Goal: Task Accomplishment & Management: Complete application form

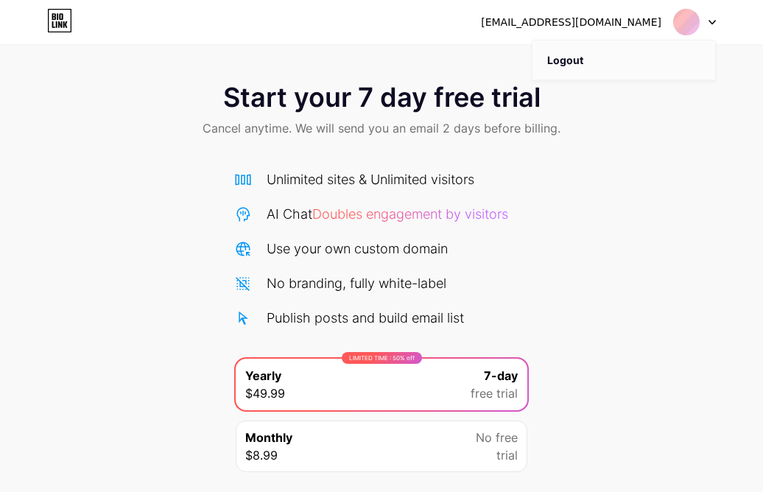
click at [589, 59] on li "Logout" at bounding box center [624, 61] width 183 height 40
click at [567, 61] on li "Logout" at bounding box center [624, 61] width 183 height 40
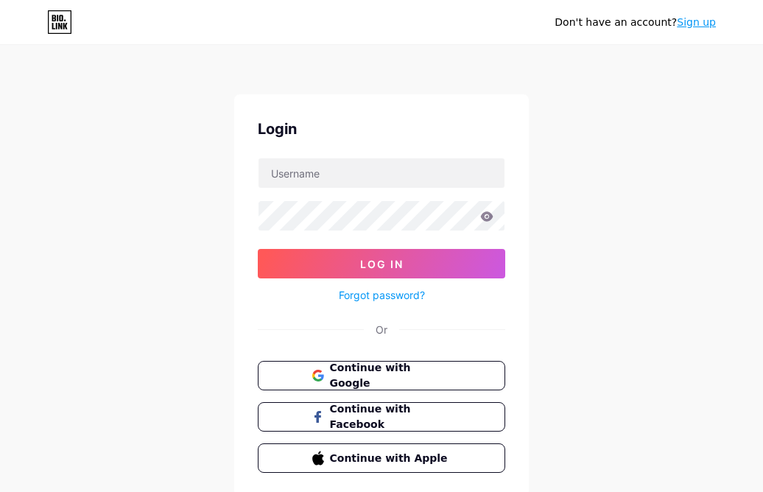
click at [328, 72] on div "Don't have an account? Sign up Login Log In Forgot password? Or Continue with G…" at bounding box center [381, 272] width 763 height 544
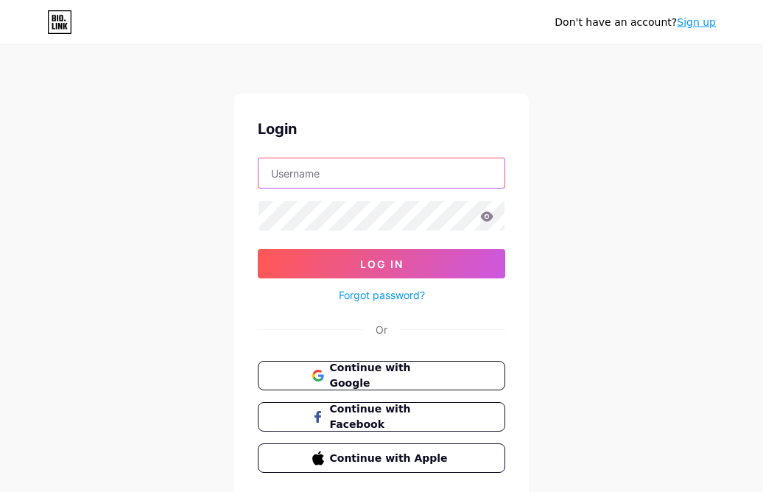
click at [322, 167] on input "text" at bounding box center [382, 172] width 246 height 29
paste input "[EMAIL_ADDRESS][DOMAIN_NAME]"
type input "[EMAIL_ADDRESS][DOMAIN_NAME]"
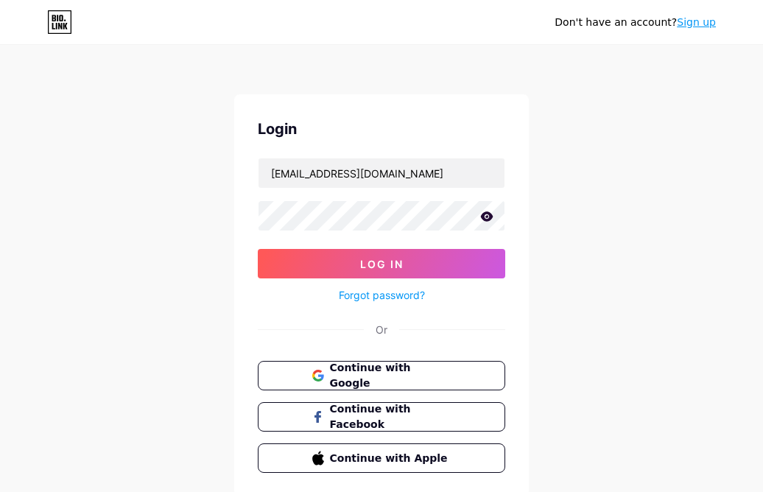
click at [487, 217] on icon at bounding box center [487, 216] width 13 height 10
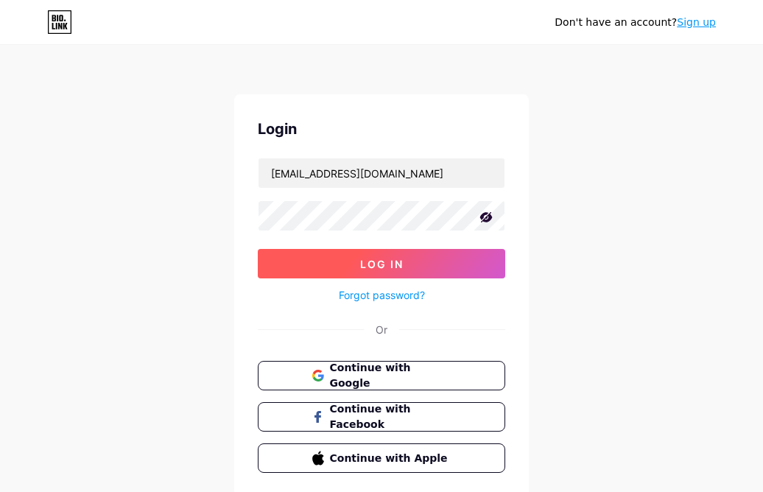
click at [433, 265] on button "Log In" at bounding box center [382, 263] width 248 height 29
click at [398, 270] on button "Log In" at bounding box center [382, 263] width 248 height 29
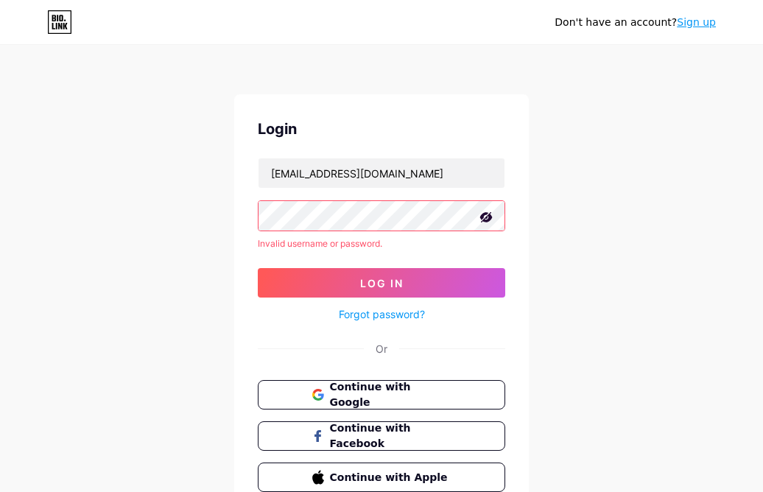
click at [693, 16] on link "Sign up" at bounding box center [696, 22] width 39 height 12
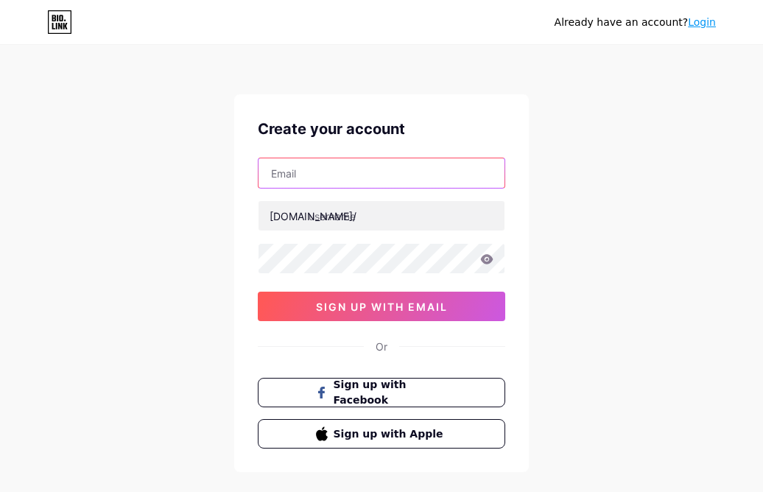
click at [347, 172] on input "text" at bounding box center [382, 172] width 246 height 29
paste input "[EMAIL_ADDRESS][DOMAIN_NAME]"
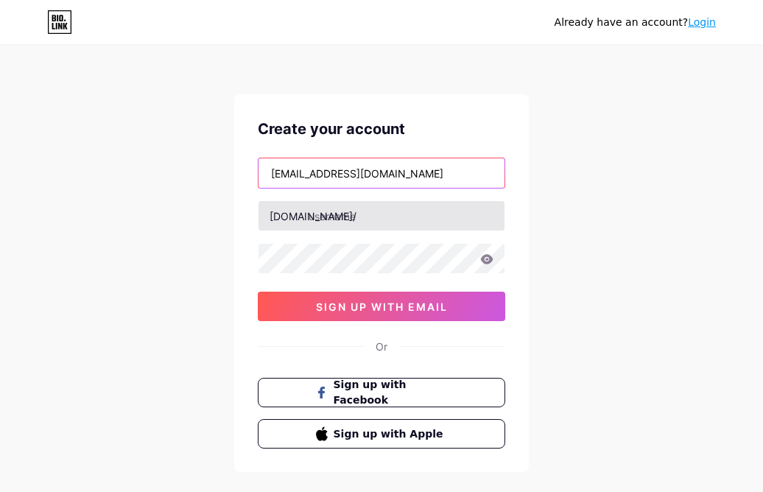
type input "[EMAIL_ADDRESS][DOMAIN_NAME]"
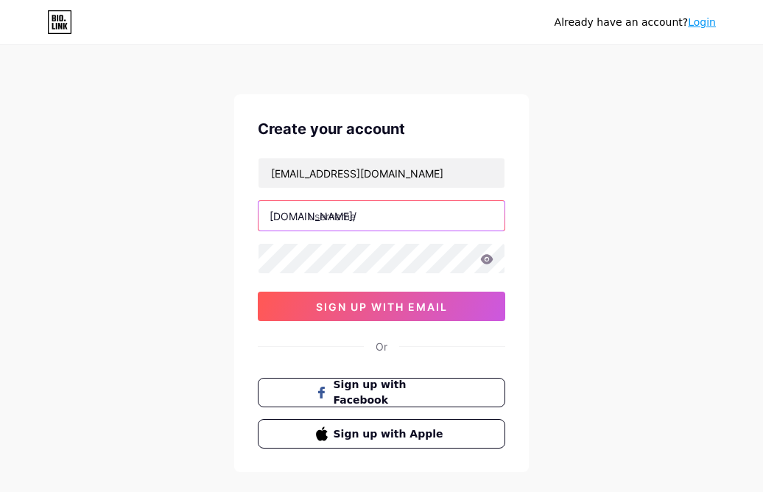
click at [344, 216] on input "text" at bounding box center [382, 215] width 246 height 29
click at [373, 219] on input "bisamasuk" at bounding box center [382, 215] width 246 height 29
type input "b"
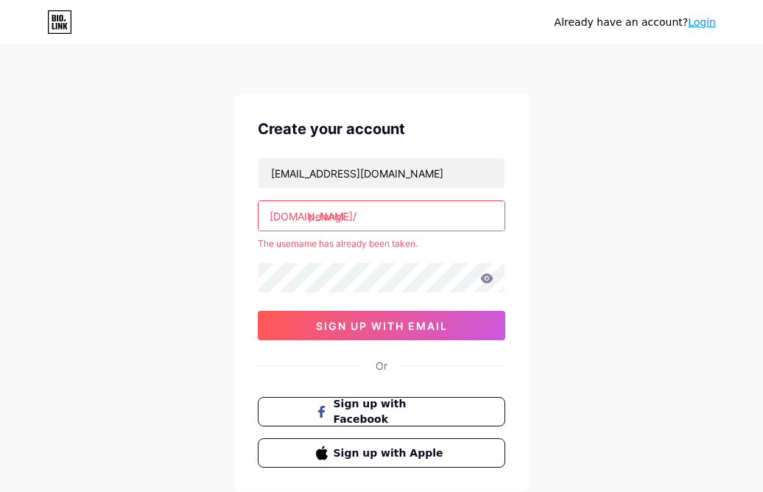
click at [372, 220] on input "pelangi" at bounding box center [382, 215] width 246 height 29
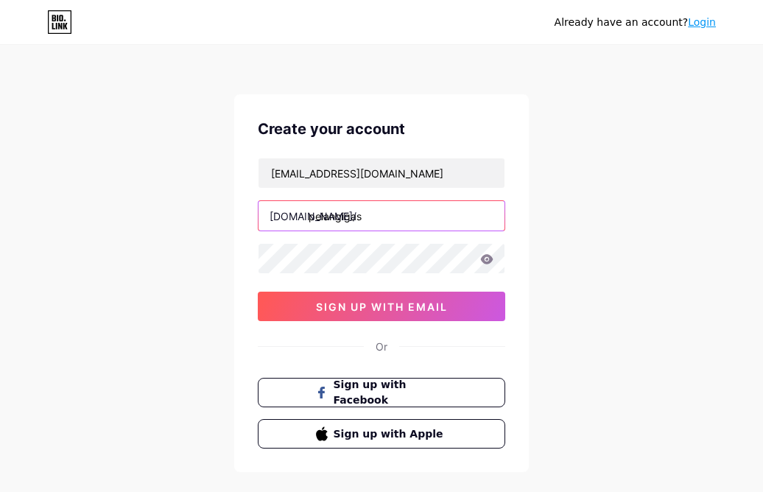
type input "pelangigas"
click at [299, 72] on div "Already have an account? Login Create your account [EMAIL_ADDRESS][DOMAIN_NAME]…" at bounding box center [381, 282] width 763 height 564
click at [489, 260] on icon at bounding box center [486, 259] width 13 height 10
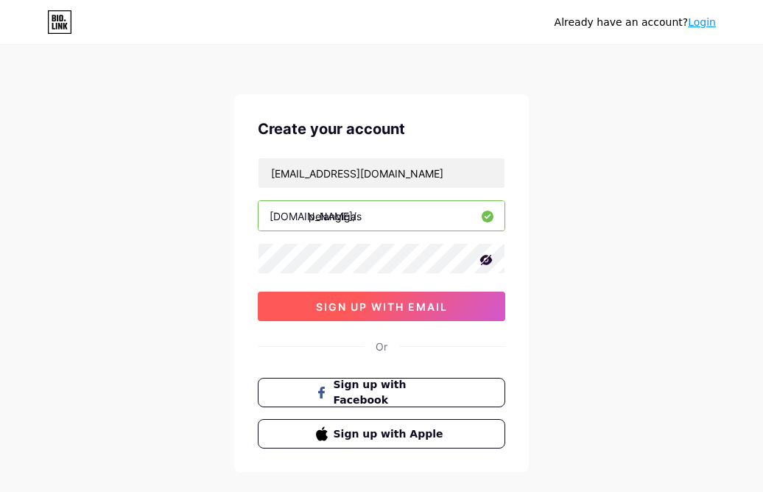
click at [402, 303] on span "sign up with email" at bounding box center [382, 307] width 132 height 13
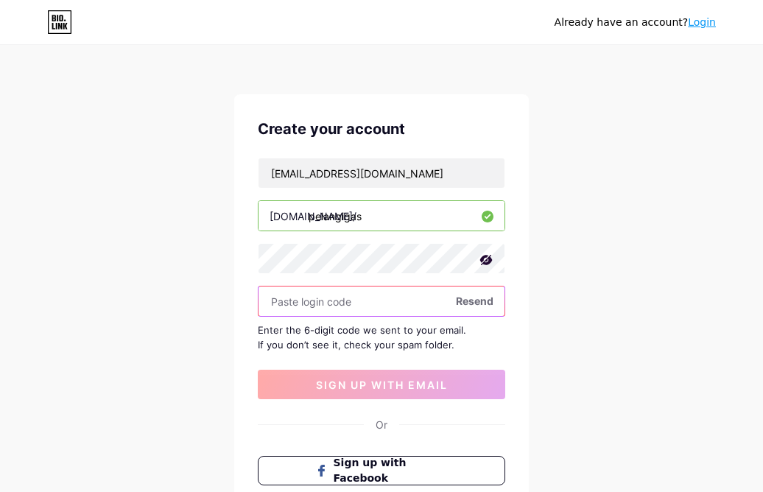
click at [312, 303] on input "text" at bounding box center [382, 301] width 246 height 29
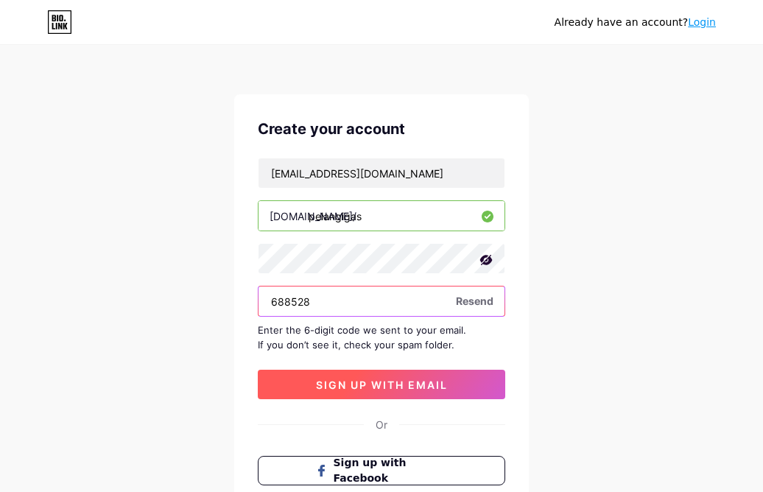
type input "688528"
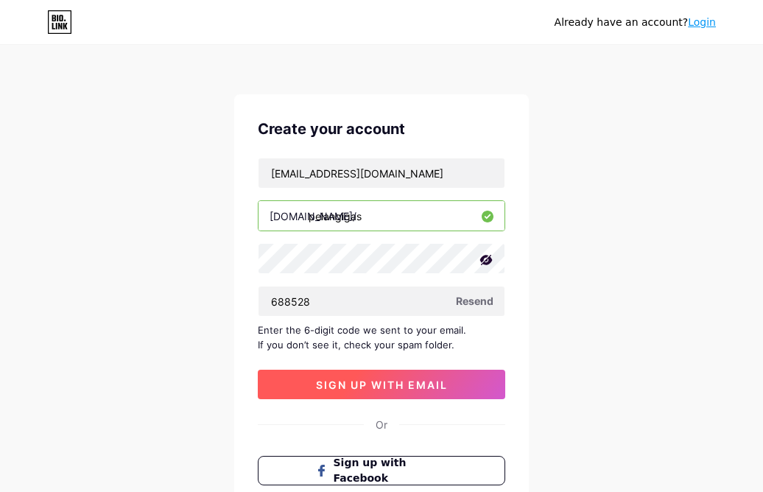
click at [387, 384] on span "sign up with email" at bounding box center [382, 385] width 132 height 13
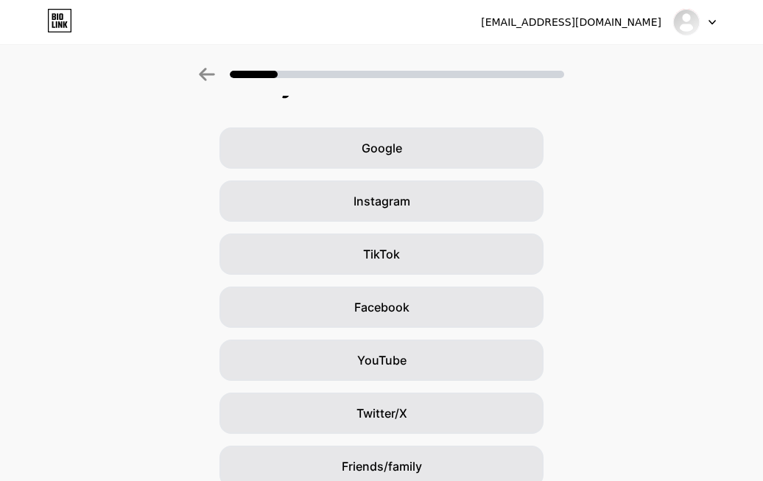
scroll to position [147, 0]
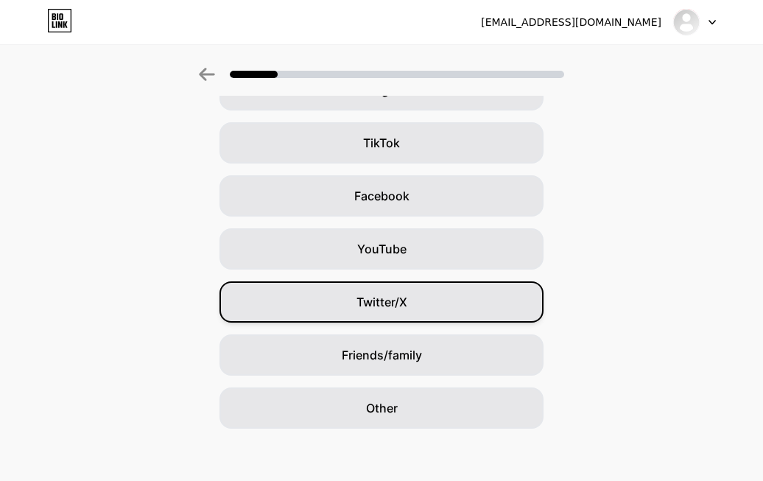
click at [422, 302] on div "Twitter/X" at bounding box center [382, 301] width 324 height 41
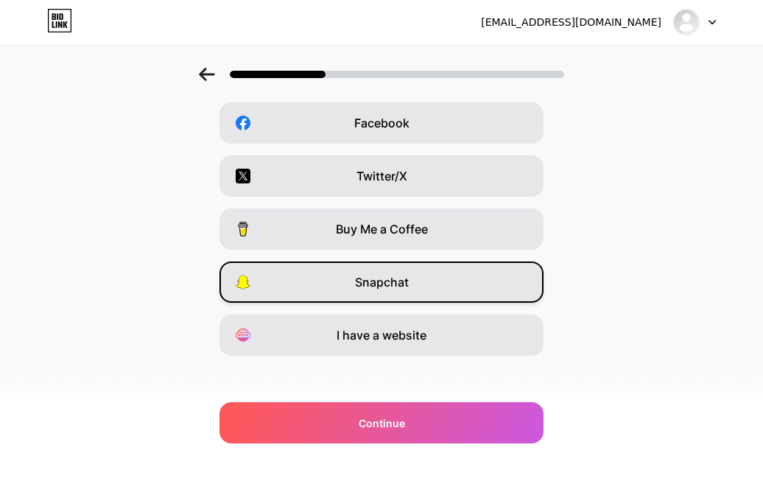
scroll to position [228, 0]
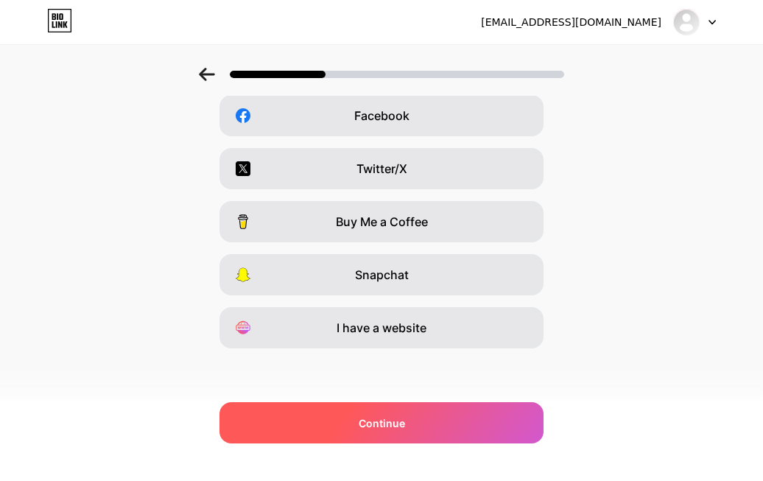
click at [415, 427] on div "Continue" at bounding box center [382, 422] width 324 height 41
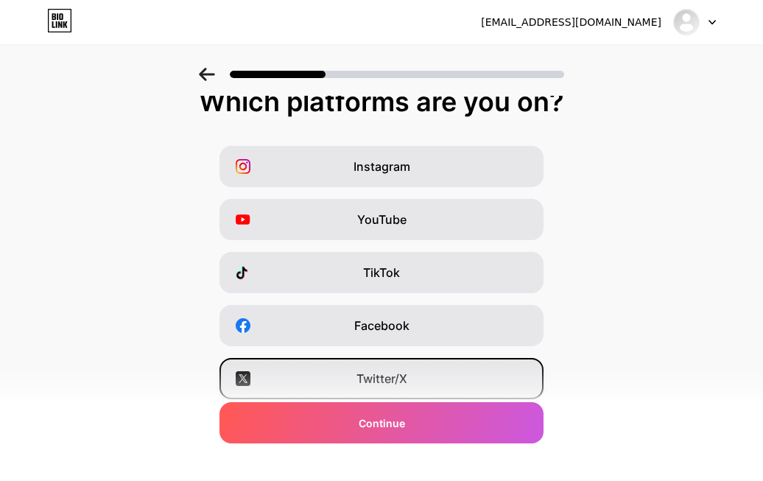
scroll to position [0, 0]
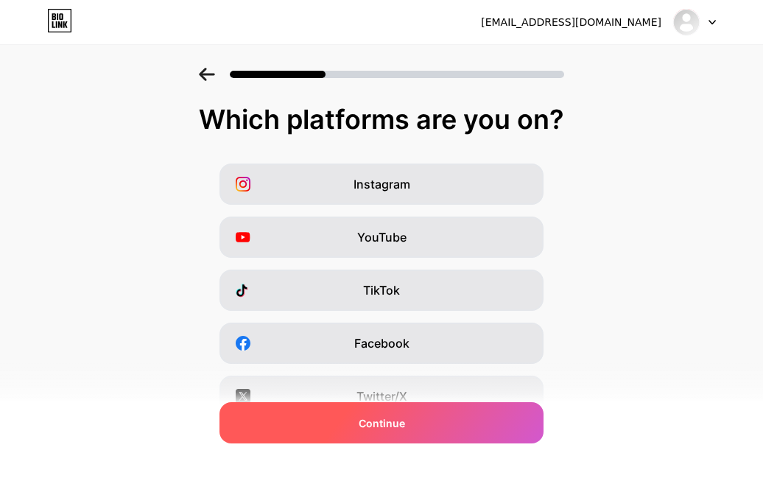
click at [405, 418] on span "Continue" at bounding box center [382, 423] width 46 height 15
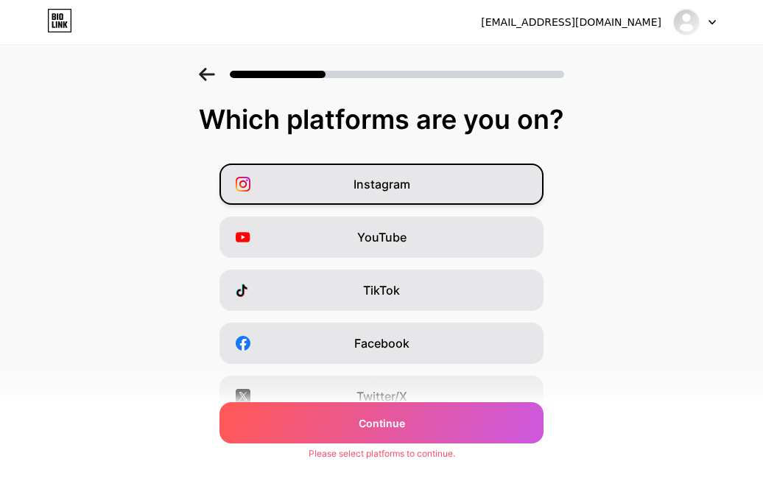
click at [371, 185] on span "Instagram" at bounding box center [382, 184] width 57 height 18
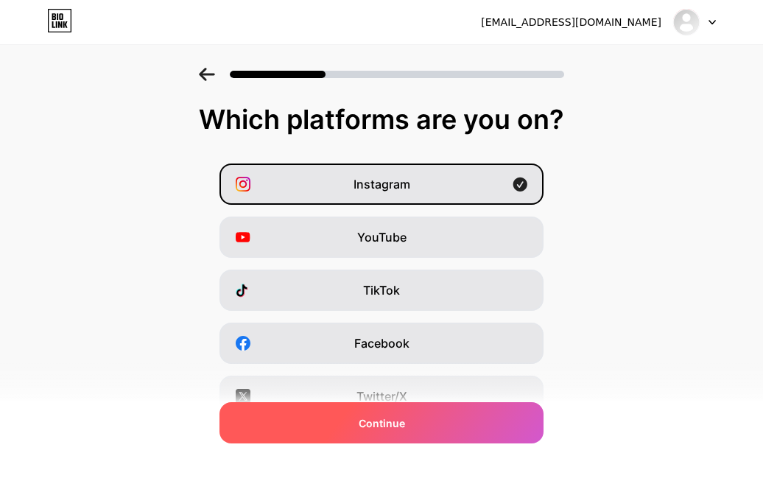
click at [402, 424] on span "Continue" at bounding box center [382, 423] width 46 height 15
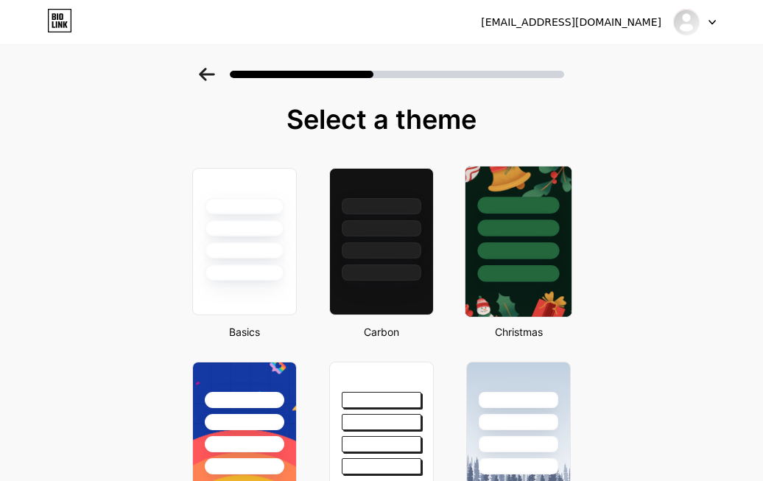
click at [525, 248] on div at bounding box center [518, 250] width 82 height 17
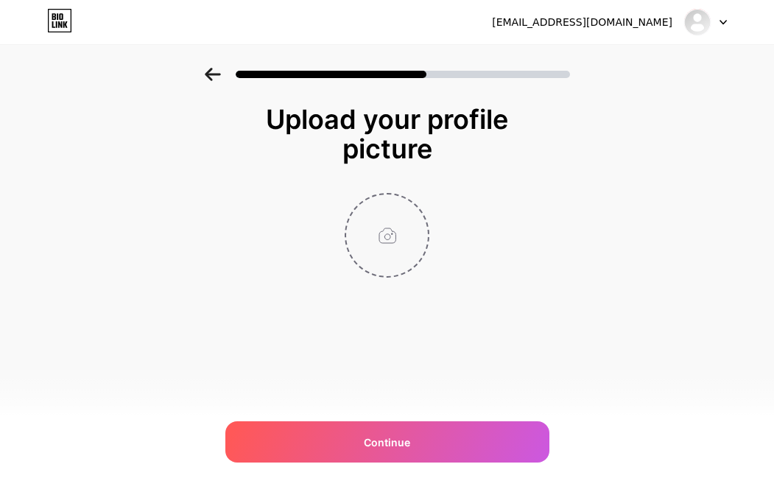
click at [386, 224] on input "file" at bounding box center [387, 236] width 82 height 82
type input "C:\fakepath\768e6fdc86bfdfae2f6c789310747df8.jpg"
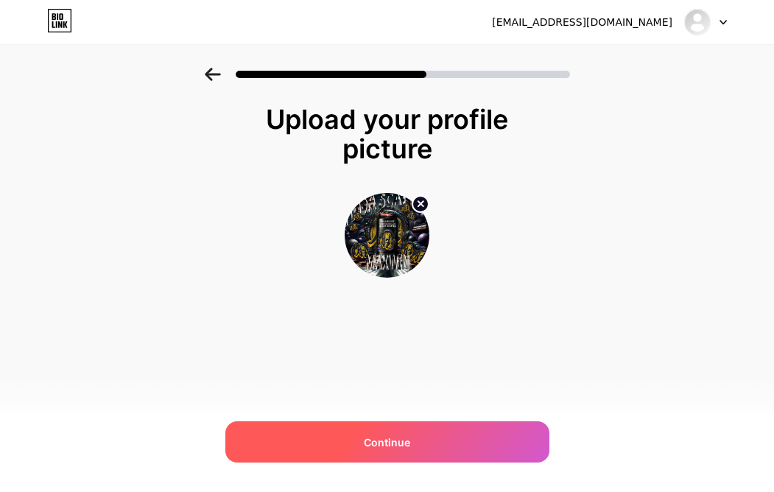
click at [390, 439] on span "Continue" at bounding box center [387, 442] width 46 height 15
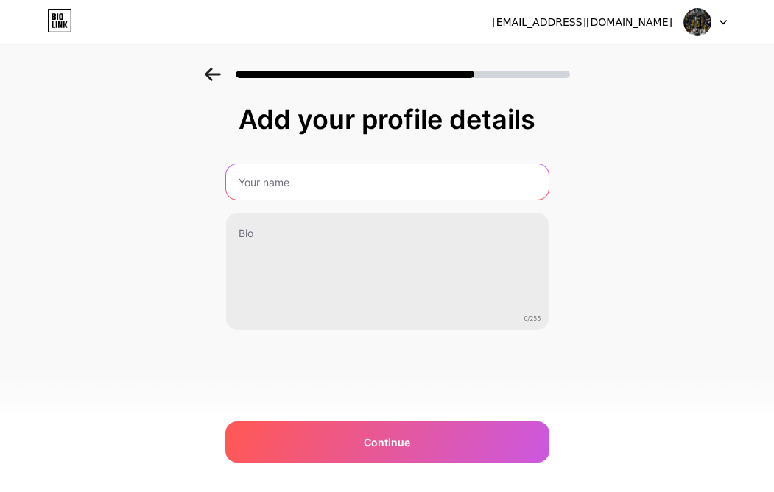
click at [279, 185] on input "text" at bounding box center [387, 181] width 323 height 35
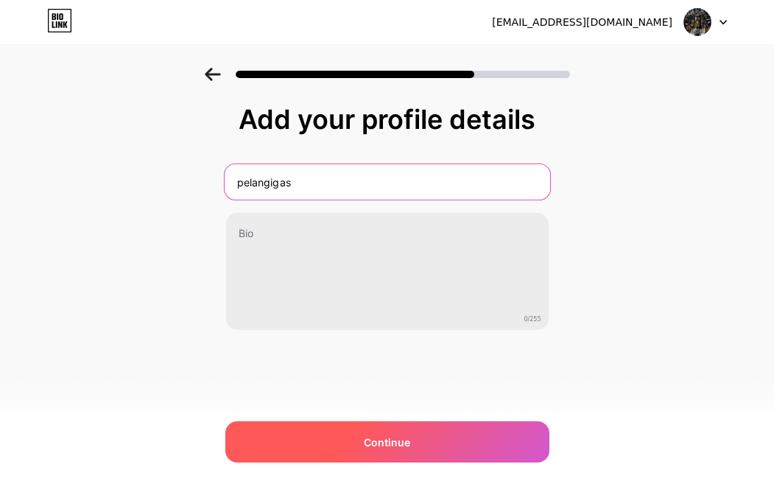
type input "pelangigas"
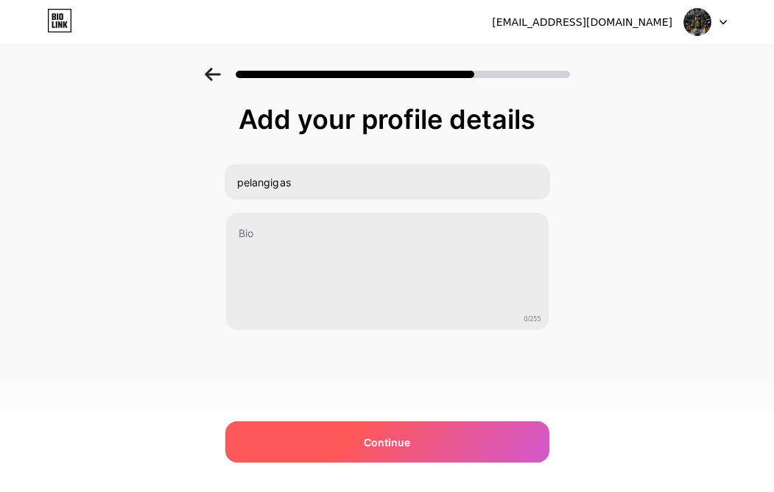
click at [399, 444] on span "Continue" at bounding box center [387, 442] width 46 height 15
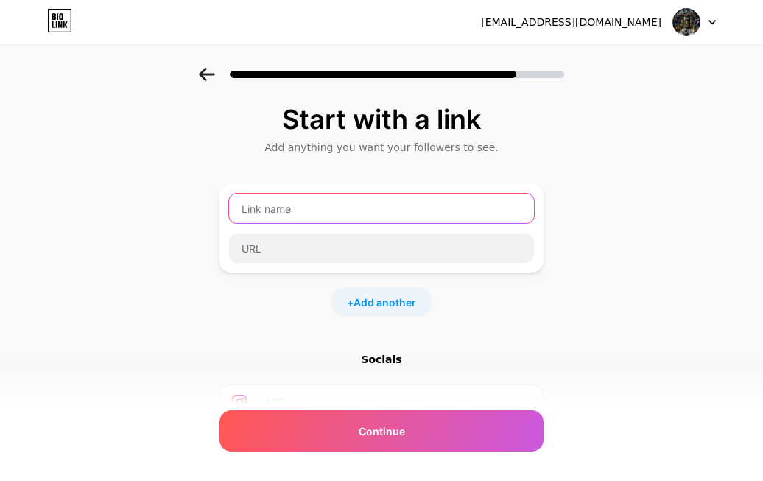
click at [368, 207] on input "text" at bounding box center [381, 208] width 305 height 29
click at [278, 203] on input "text" at bounding box center [381, 208] width 305 height 29
type input "pelangi4d"
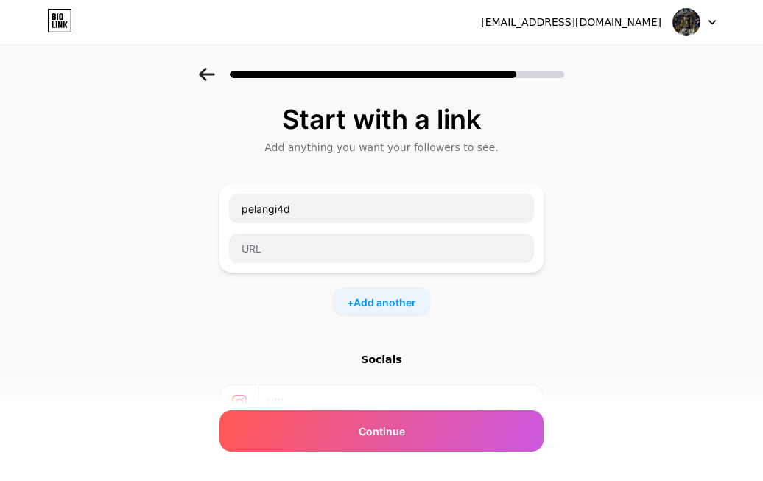
click at [603, 449] on div "Start with a link Add anything you want your followers to see. pelangi4d + Add …" at bounding box center [381, 327] width 763 height 518
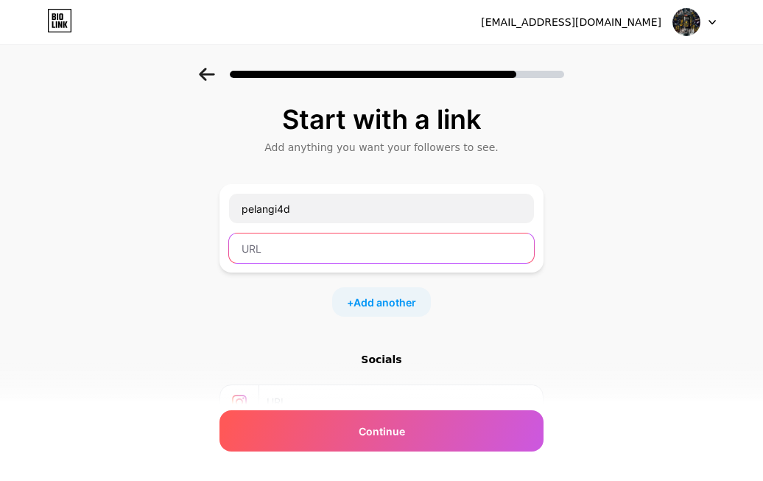
click at [326, 244] on input "text" at bounding box center [381, 248] width 305 height 29
paste input "[URL][DOMAIN_NAME]"
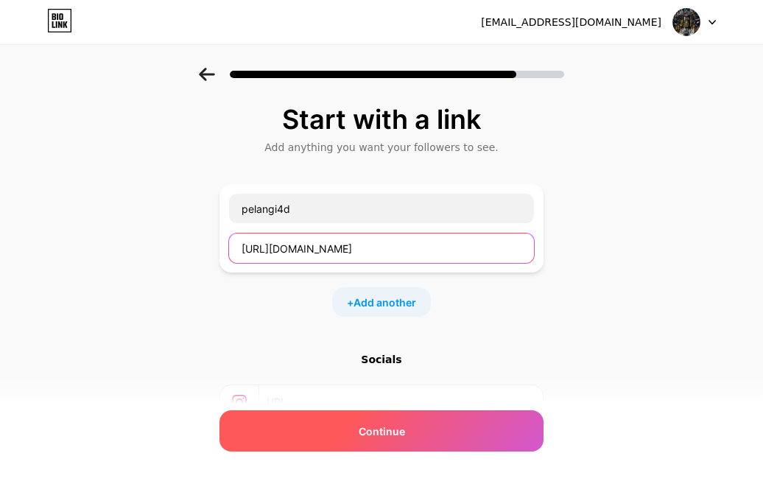
type input "[URL][DOMAIN_NAME]"
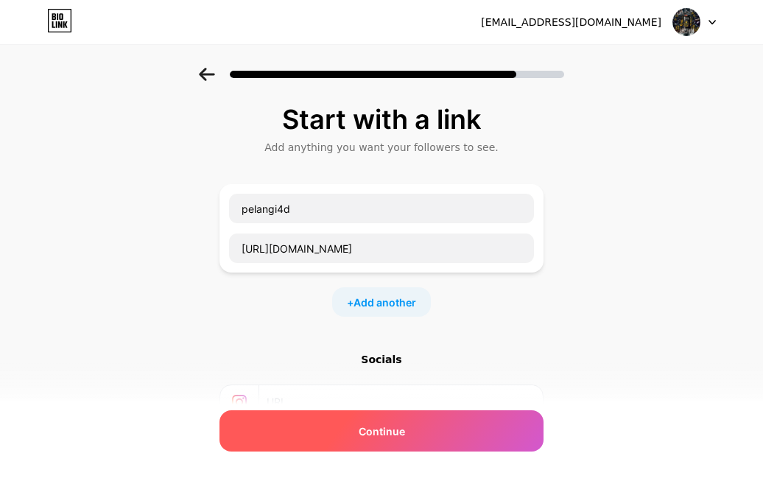
click at [372, 435] on span "Continue" at bounding box center [382, 431] width 46 height 15
click at [405, 438] on span "Continue" at bounding box center [382, 431] width 46 height 15
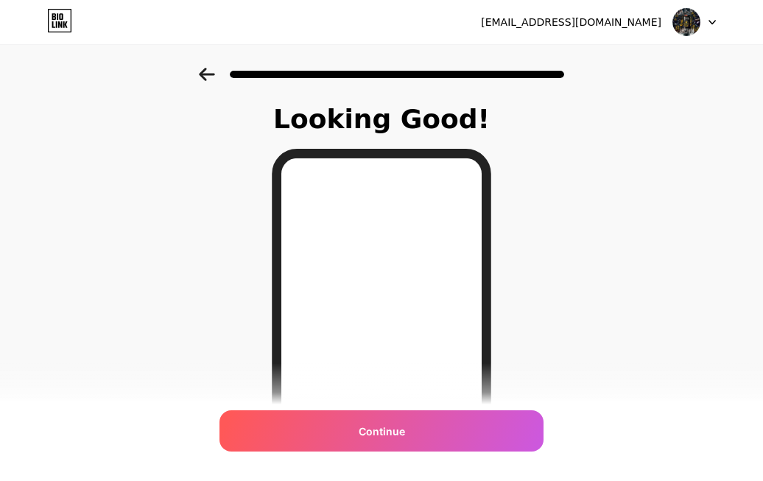
click at [212, 73] on icon at bounding box center [207, 74] width 16 height 13
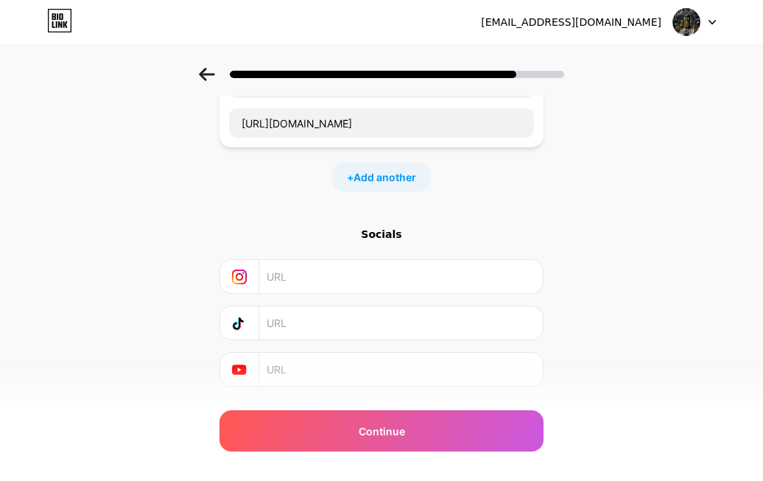
scroll to position [164, 0]
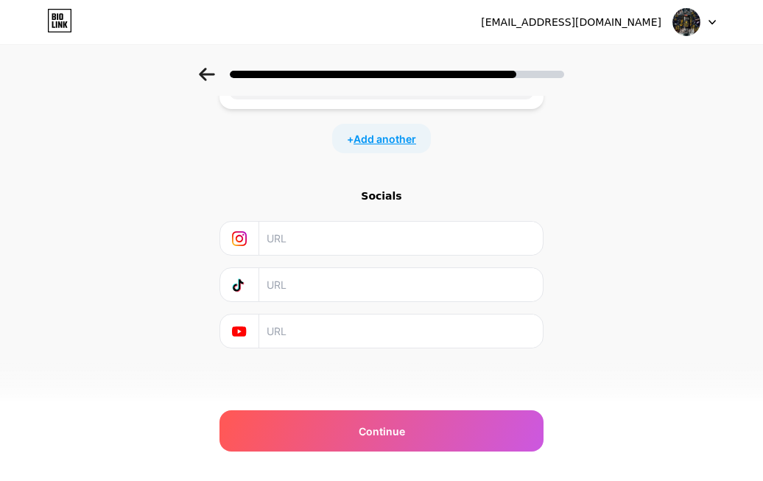
click at [388, 134] on span "Add another" at bounding box center [385, 138] width 63 height 15
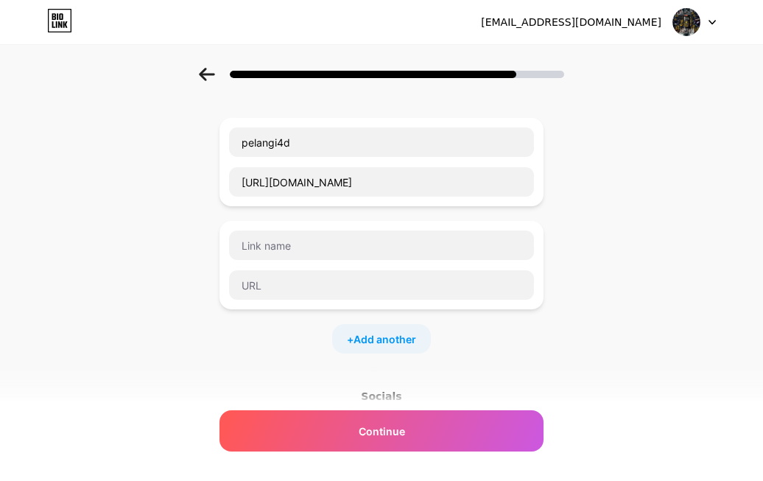
scroll to position [66, 0]
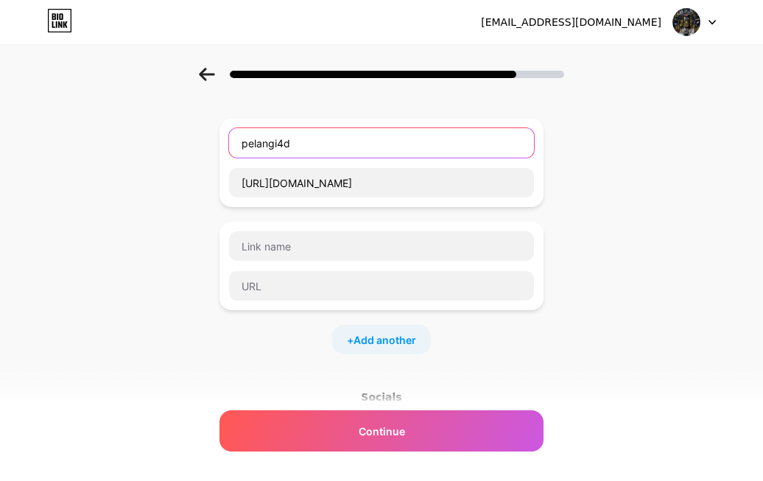
click at [315, 142] on input "pelangi4d" at bounding box center [381, 142] width 305 height 29
type input "p"
type input "S"
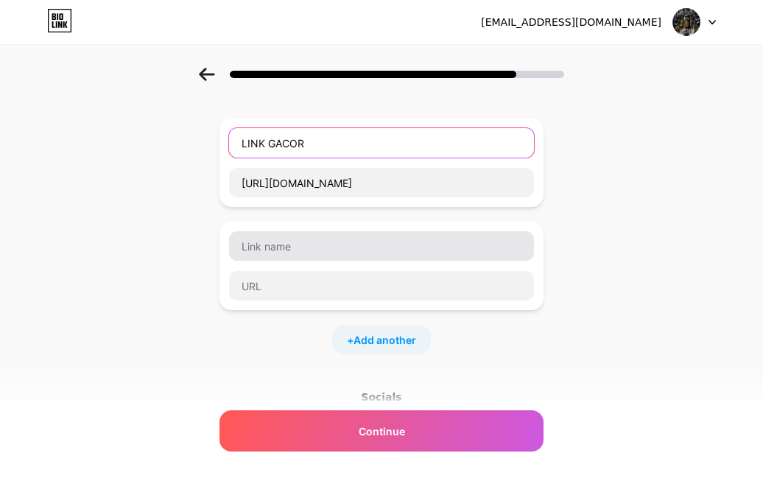
type input "LINK GACOR"
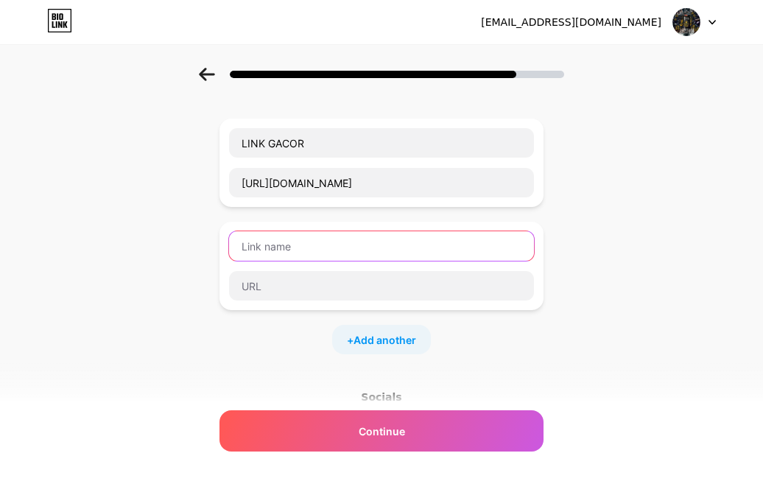
click at [313, 248] on input "text" at bounding box center [381, 245] width 305 height 29
type input "L"
type input "RTP GACOR"
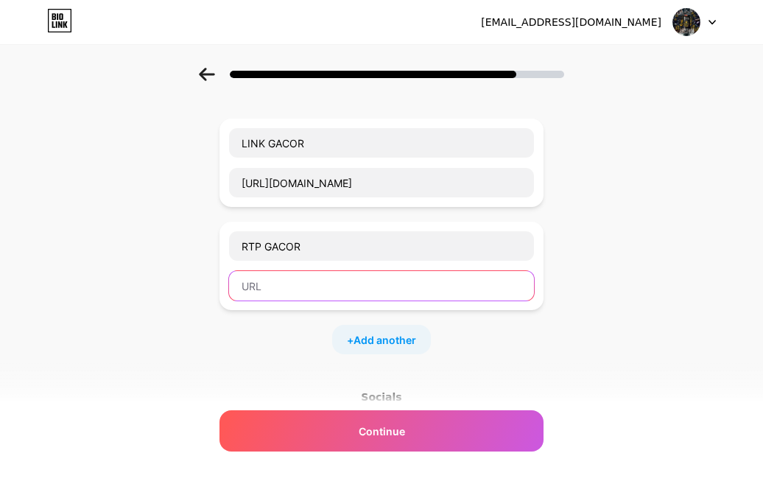
click at [319, 278] on input "text" at bounding box center [381, 285] width 305 height 29
paste input "[URL][DOMAIN_NAME]"
type input "[URL][DOMAIN_NAME]"
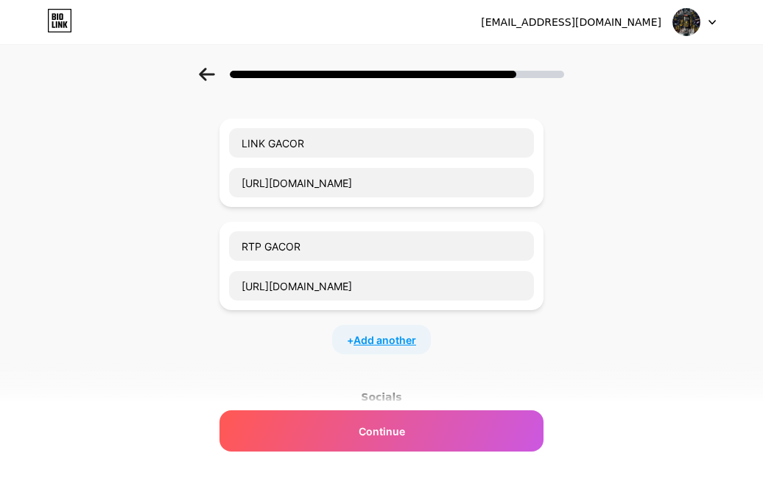
click at [394, 337] on span "Add another" at bounding box center [385, 339] width 63 height 15
click at [296, 349] on input "text" at bounding box center [381, 349] width 305 height 29
type input "LINK APK"
click at [296, 393] on input "text" at bounding box center [381, 388] width 305 height 29
paste input "[URL][DOMAIN_NAME]"
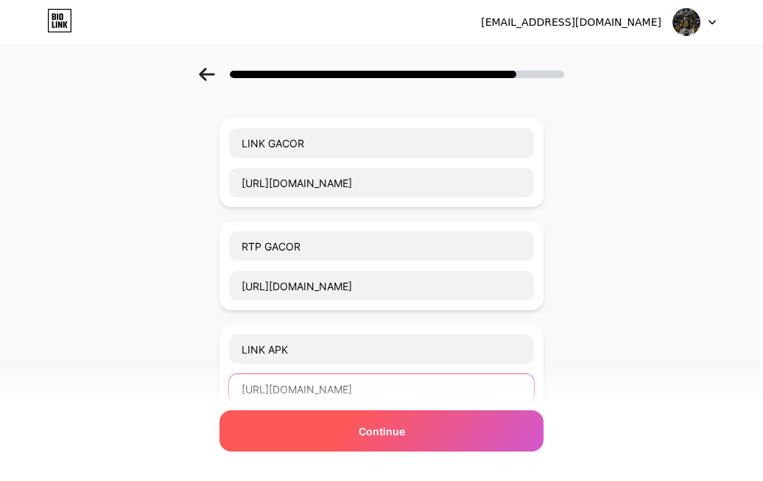
type input "[URL][DOMAIN_NAME]"
click at [424, 424] on div "Continue" at bounding box center [382, 430] width 324 height 41
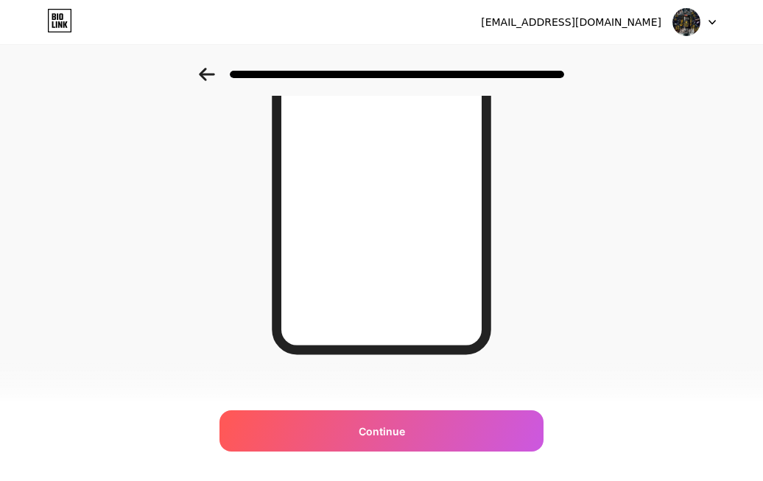
scroll to position [259, 0]
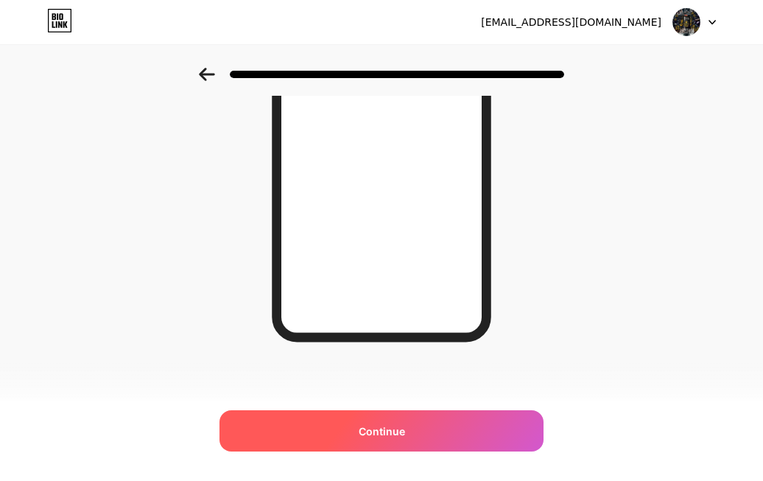
click at [392, 435] on span "Continue" at bounding box center [382, 431] width 46 height 15
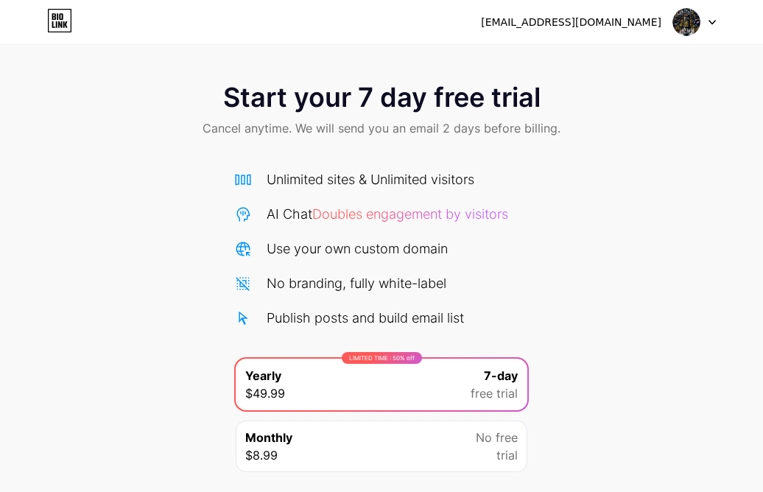
click at [713, 26] on div at bounding box center [694, 22] width 43 height 27
click at [596, 24] on div "[EMAIL_ADDRESS][DOMAIN_NAME]" at bounding box center [571, 22] width 181 height 15
click at [595, 24] on div "[EMAIL_ADDRESS][DOMAIN_NAME]" at bounding box center [571, 22] width 181 height 15
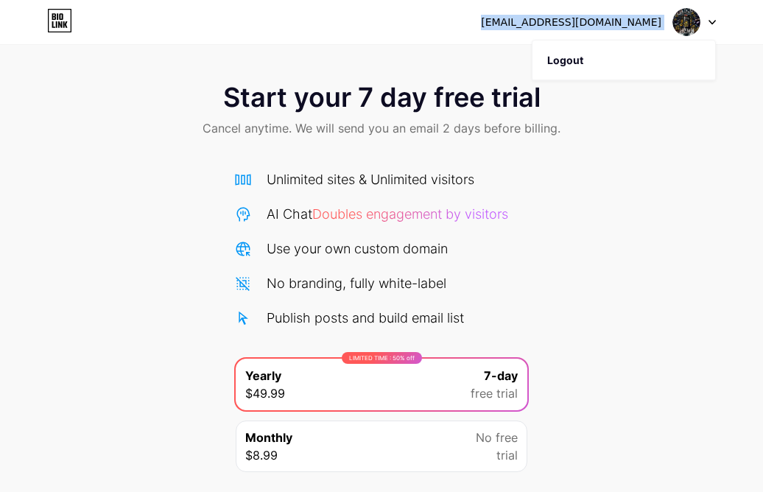
click at [595, 24] on div "[EMAIL_ADDRESS][DOMAIN_NAME]" at bounding box center [571, 22] width 181 height 15
click at [657, 148] on div "Start your 7 day free trial Cancel anytime. We will send you an email 2 days be…" at bounding box center [381, 111] width 763 height 87
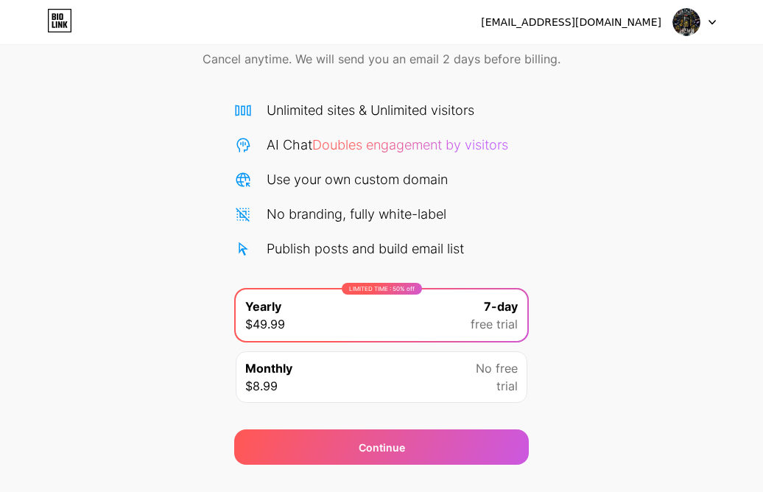
scroll to position [101, 0]
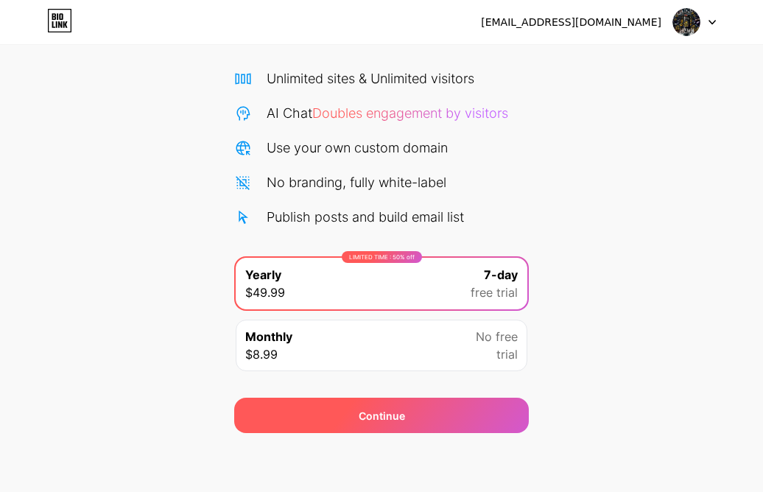
click at [413, 411] on div "Continue" at bounding box center [381, 415] width 295 height 35
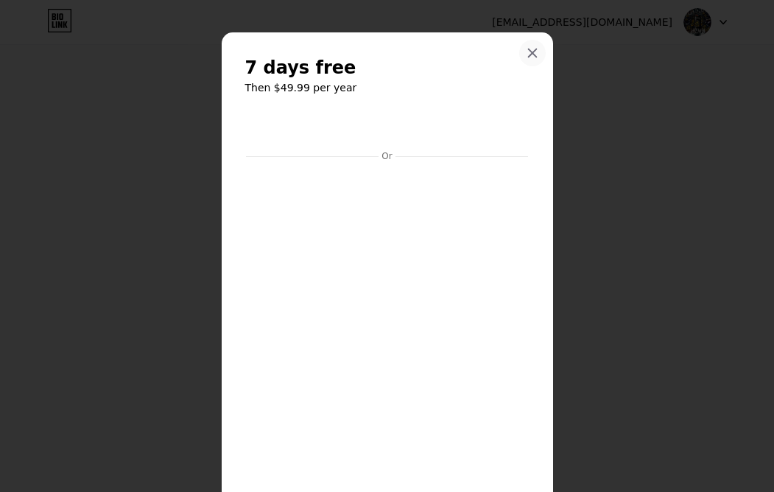
click at [535, 45] on div at bounding box center [532, 53] width 27 height 27
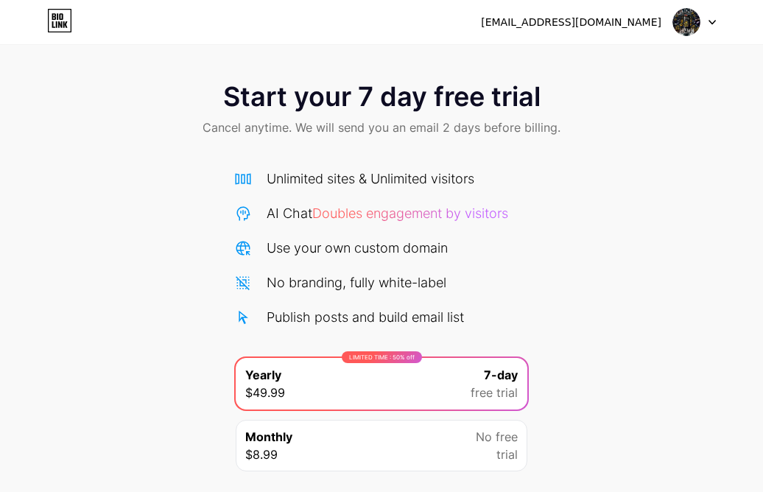
scroll to position [0, 0]
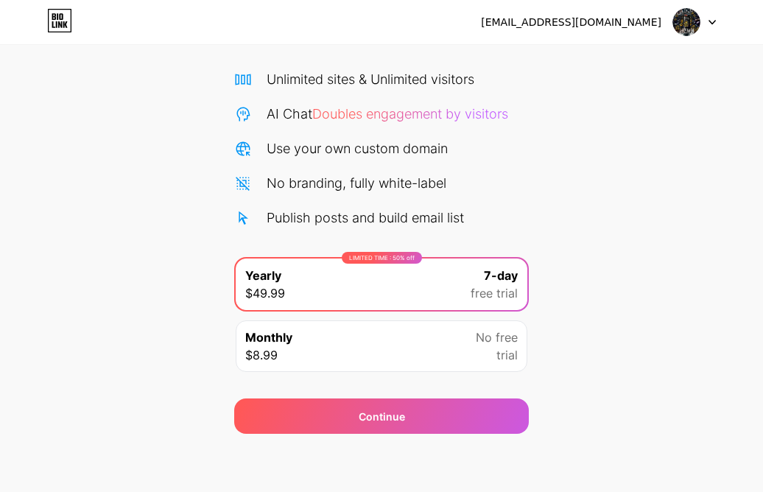
scroll to position [101, 0]
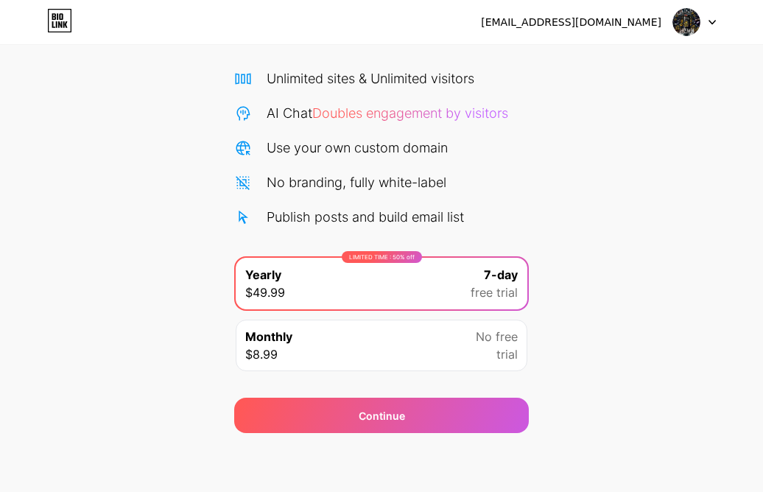
click at [295, 218] on div "Publish posts and build email list" at bounding box center [365, 217] width 197 height 20
click at [294, 176] on div "No branding, fully white-label" at bounding box center [357, 182] width 180 height 20
click at [280, 76] on div "Unlimited sites & Unlimited visitors" at bounding box center [371, 79] width 208 height 20
click at [55, 18] on icon at bounding box center [59, 21] width 25 height 24
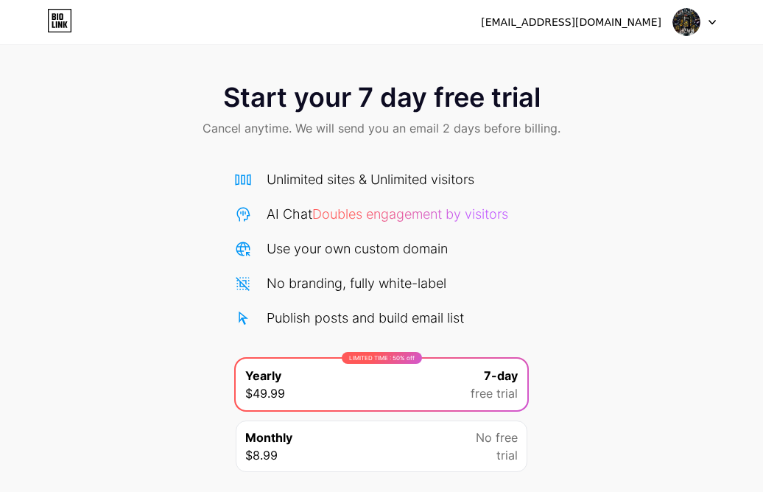
click at [686, 30] on img at bounding box center [687, 22] width 28 height 28
click at [592, 69] on li "Logout" at bounding box center [624, 61] width 183 height 40
click at [592, 59] on li "Logout" at bounding box center [624, 61] width 183 height 40
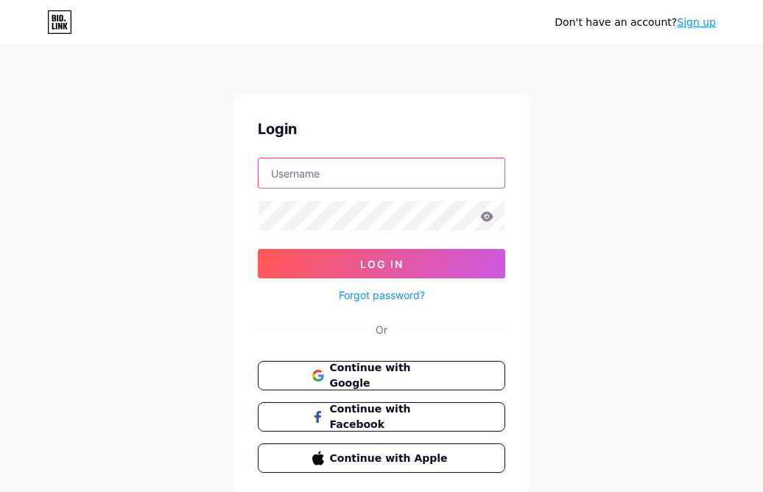
click at [309, 180] on input "text" at bounding box center [382, 172] width 246 height 29
paste input "czzpsve@cdnripple.com"
type input "czzpsve@cdnripple.com"
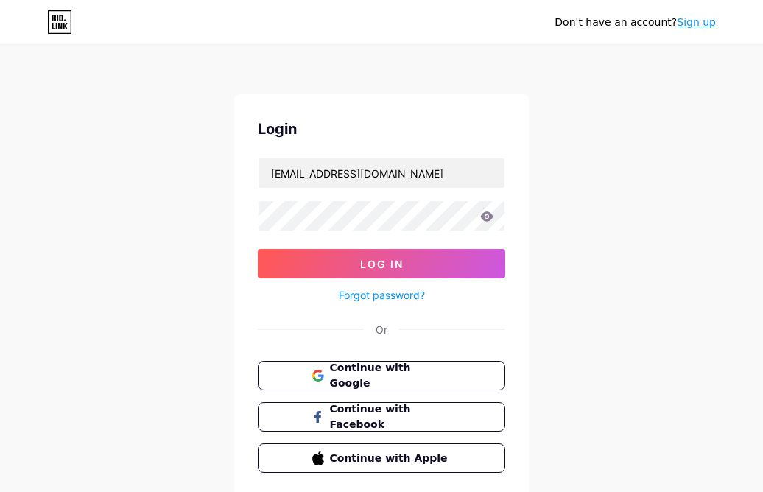
click at [702, 21] on link "Sign up" at bounding box center [696, 22] width 39 height 12
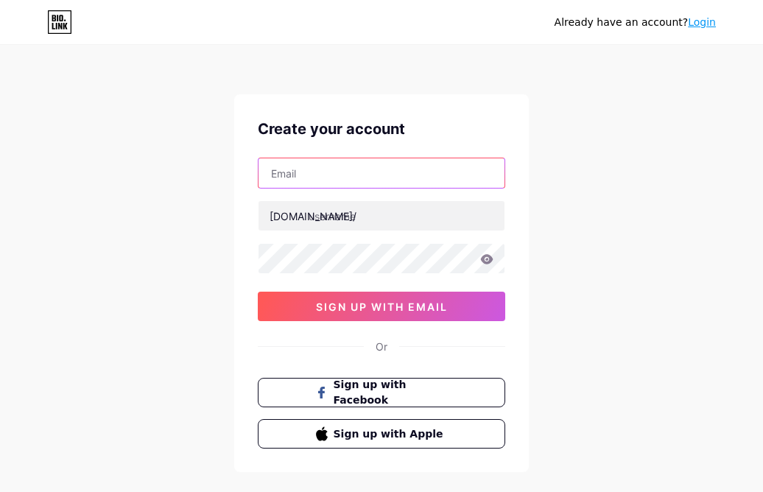
click at [331, 171] on input "text" at bounding box center [382, 172] width 246 height 29
paste input "czzpsve@cdnripple.com"
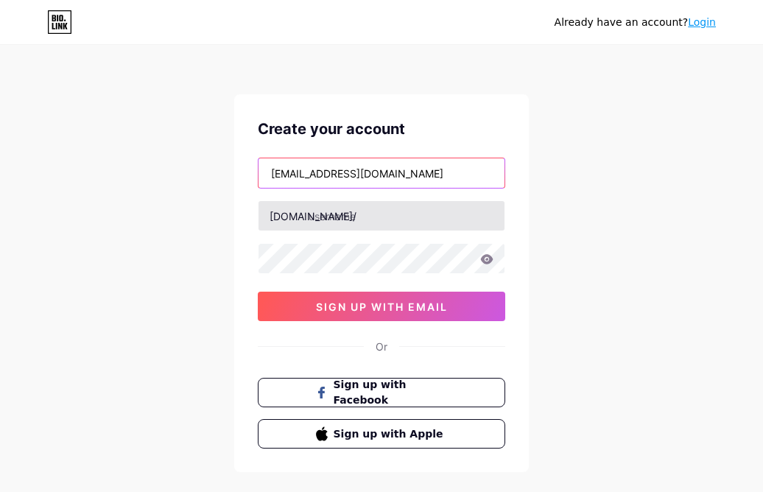
type input "czzpsve@cdnripple.com"
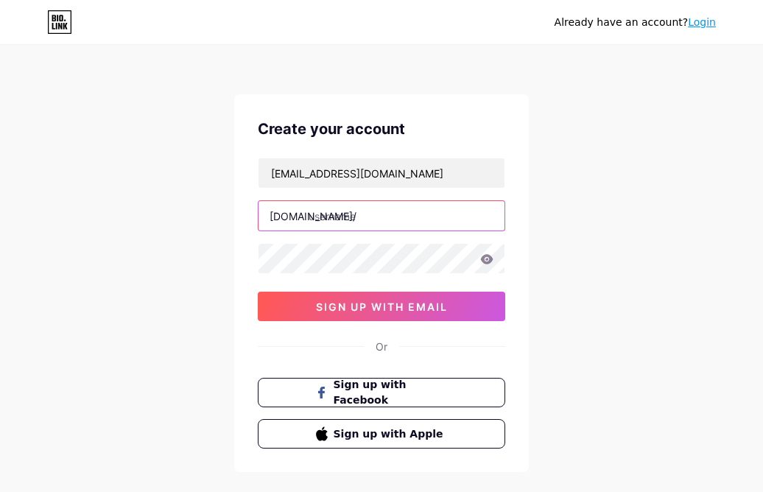
click at [329, 224] on input "text" at bounding box center [382, 215] width 246 height 29
type input "bisapelangi"
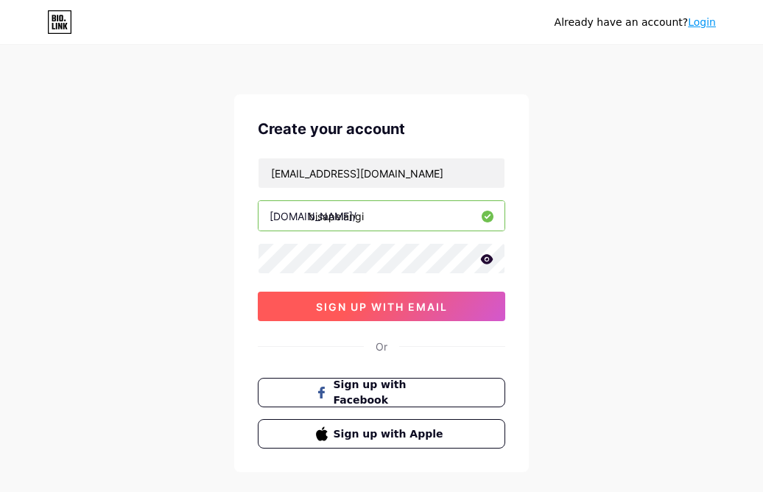
click at [355, 310] on span "sign up with email" at bounding box center [382, 307] width 132 height 13
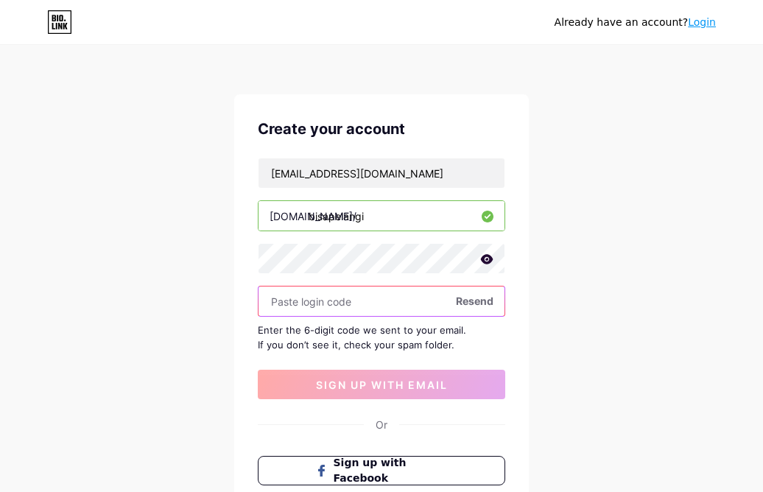
click at [307, 307] on input "text" at bounding box center [382, 301] width 246 height 29
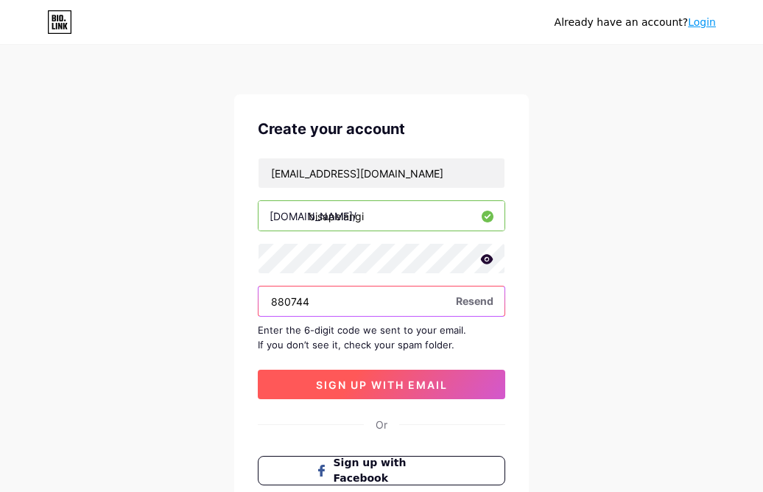
type input "880744"
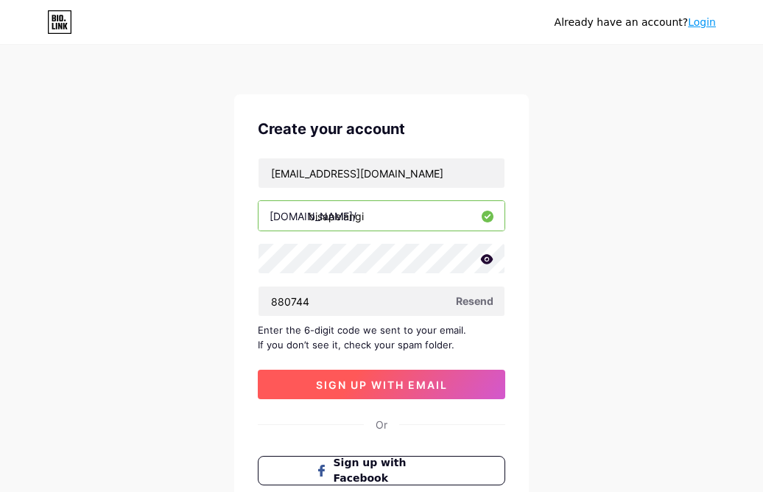
click at [382, 387] on span "sign up with email" at bounding box center [382, 385] width 132 height 13
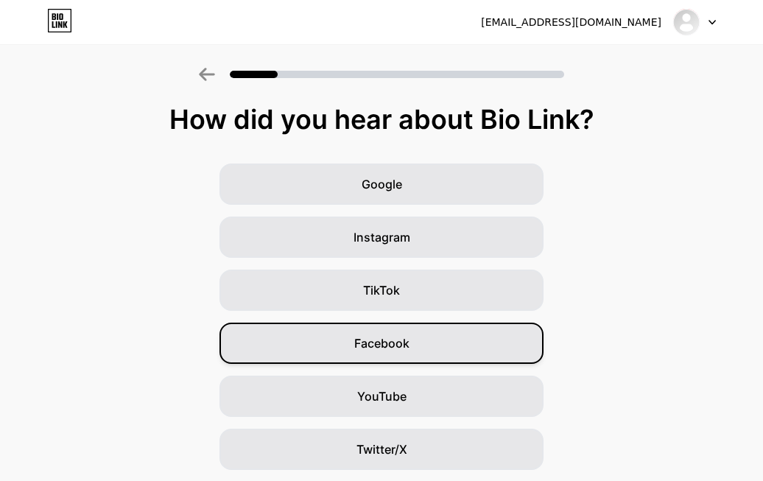
click at [372, 342] on span "Facebook" at bounding box center [381, 344] width 55 height 18
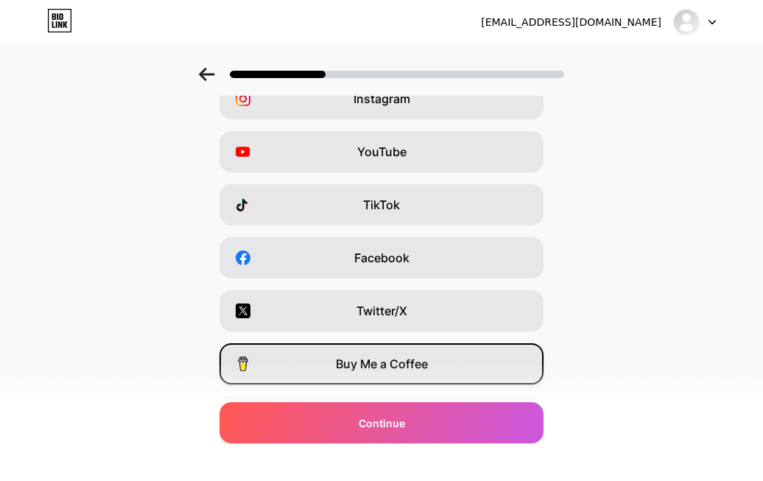
scroll to position [80, 0]
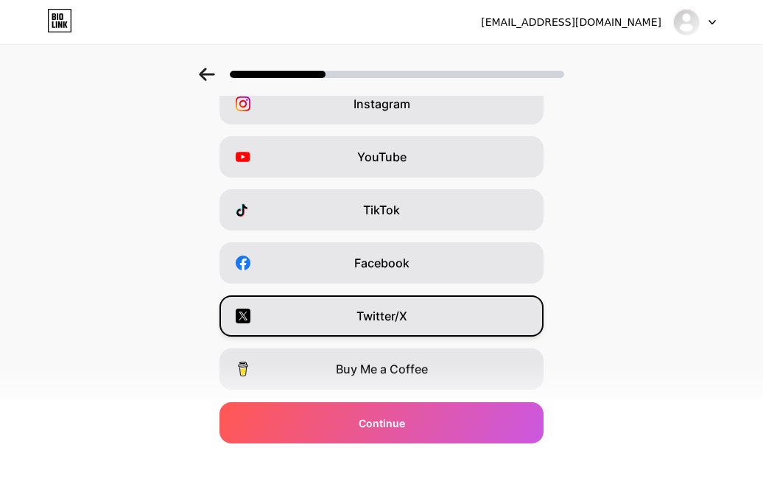
click at [395, 314] on span "Twitter/X" at bounding box center [382, 316] width 51 height 18
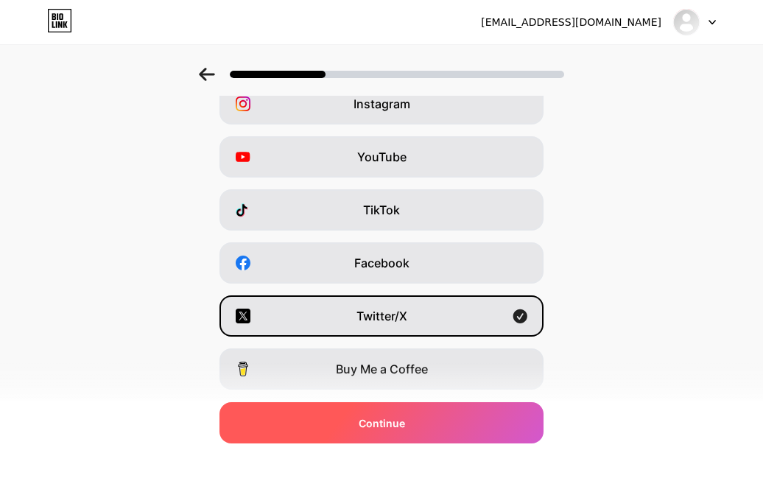
click at [391, 422] on span "Continue" at bounding box center [382, 423] width 46 height 15
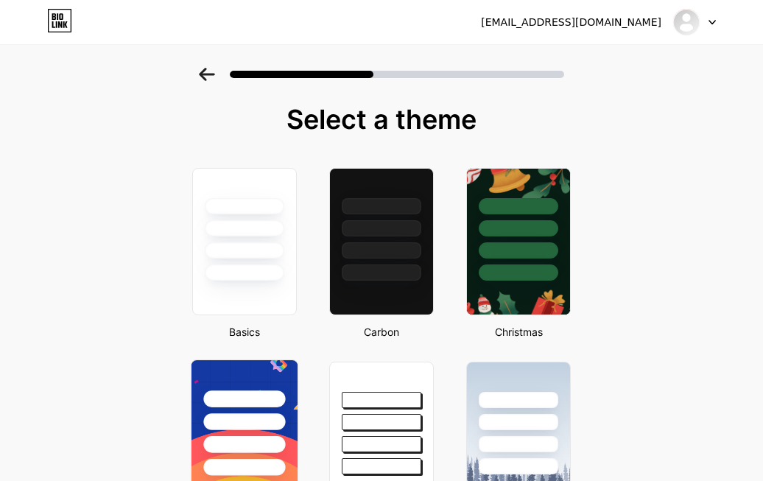
click at [269, 403] on div at bounding box center [244, 399] width 82 height 17
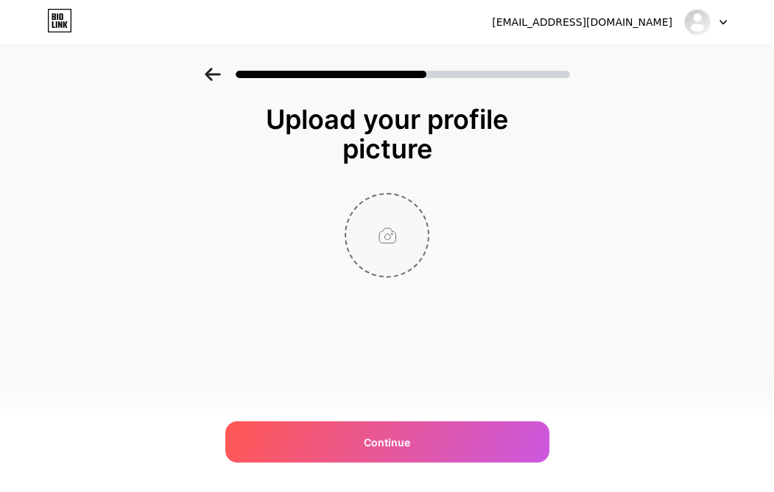
click at [383, 216] on input "file" at bounding box center [387, 236] width 82 height 82
type input "C:\fakepath\b43da50387e25ee1e3e75589737dfae56.jpg"
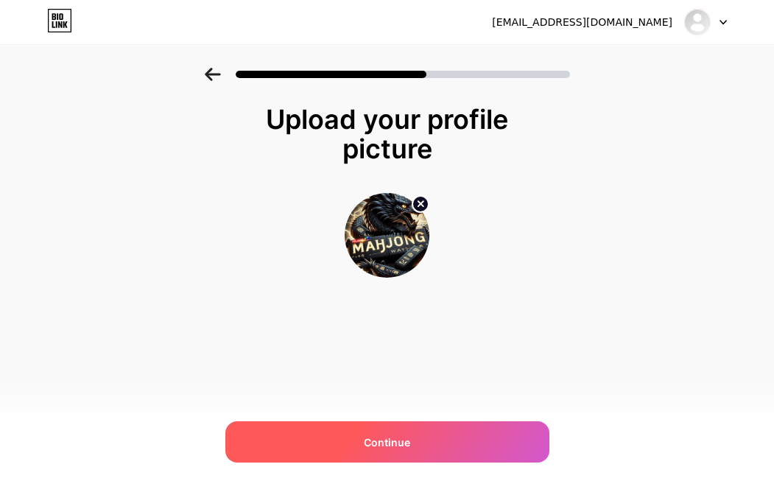
click at [389, 444] on span "Continue" at bounding box center [387, 442] width 46 height 15
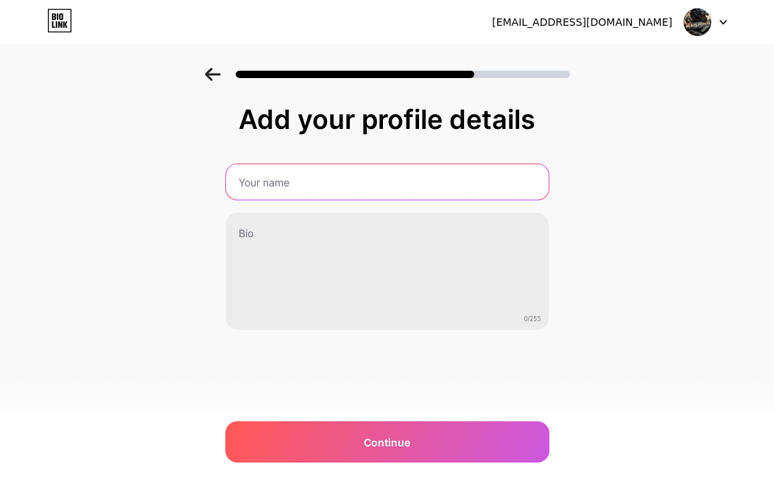
click at [289, 175] on input "text" at bounding box center [387, 181] width 323 height 35
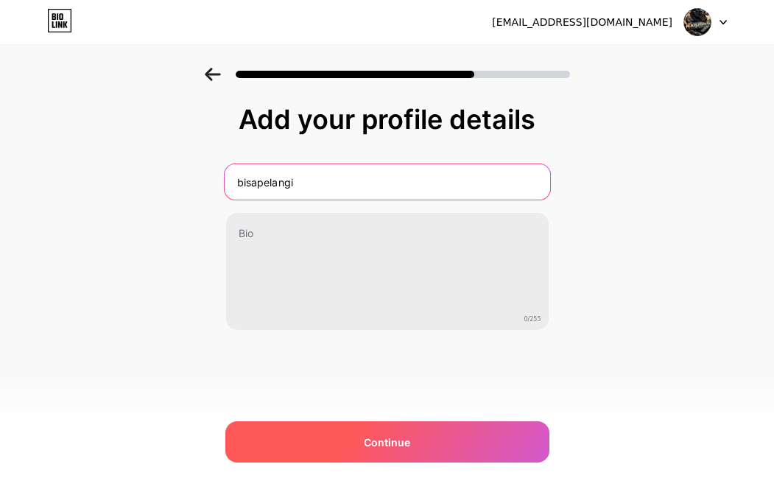
type input "bisapelangi"
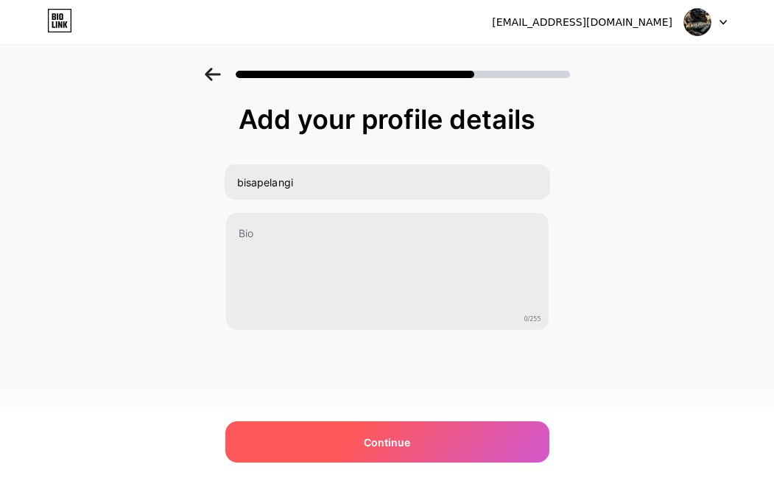
click at [379, 444] on span "Continue" at bounding box center [387, 442] width 46 height 15
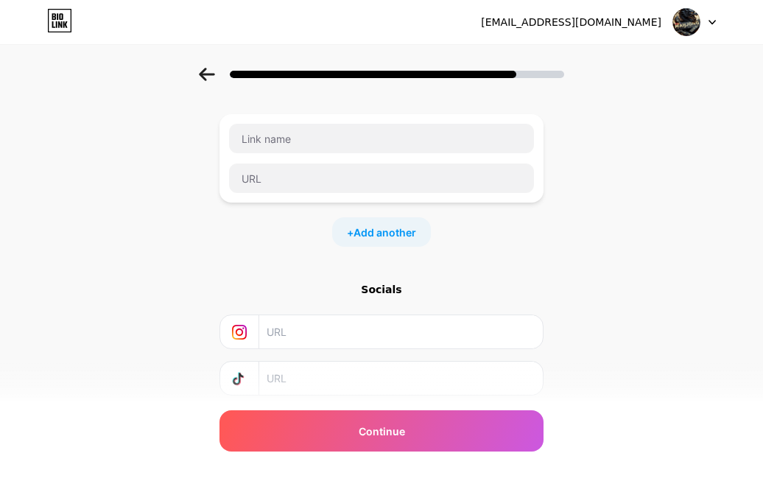
scroll to position [164, 0]
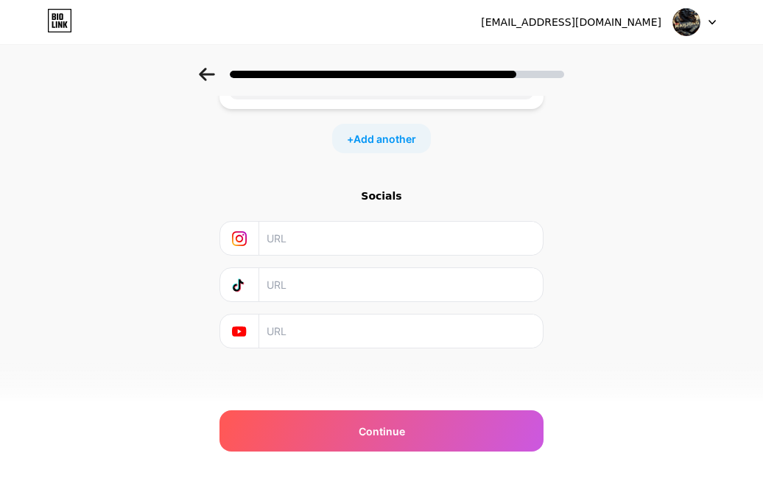
click at [178, 192] on div "Start with a link Add anything you want your followers to see. + Add another So…" at bounding box center [381, 163] width 763 height 518
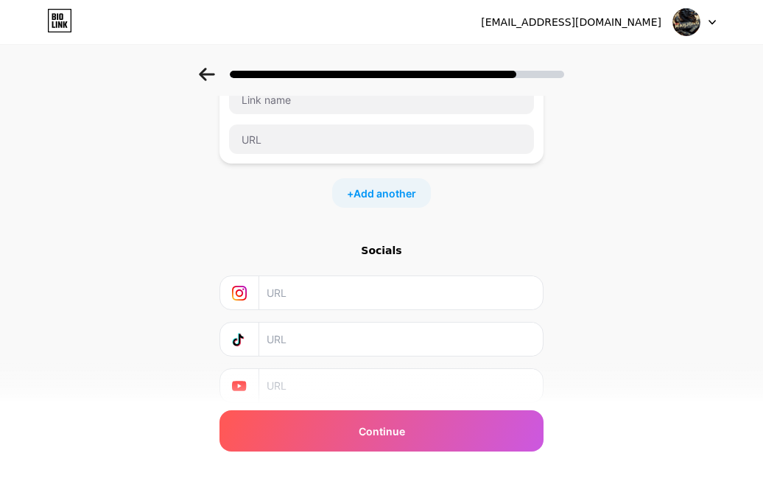
scroll to position [0, 0]
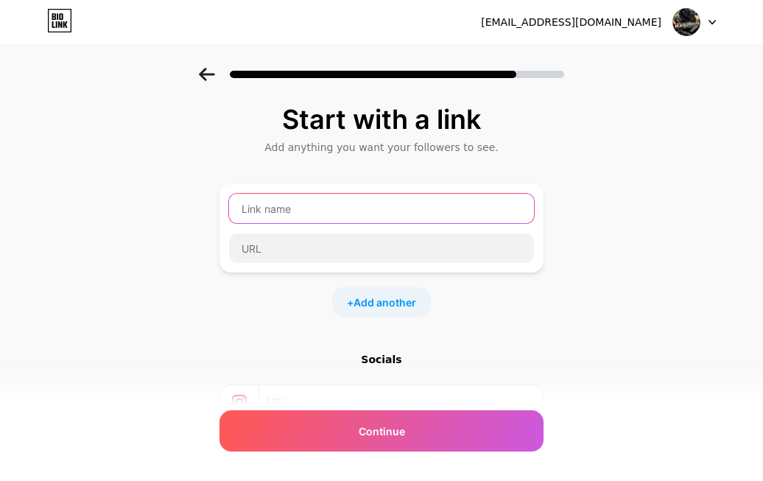
click at [298, 206] on input "text" at bounding box center [381, 208] width 305 height 29
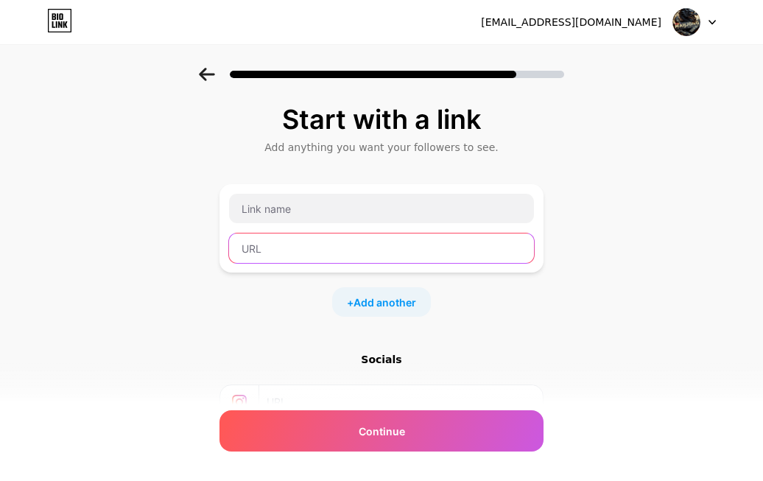
click at [284, 239] on input "text" at bounding box center [381, 248] width 305 height 29
paste input "[URL][DOMAIN_NAME]"
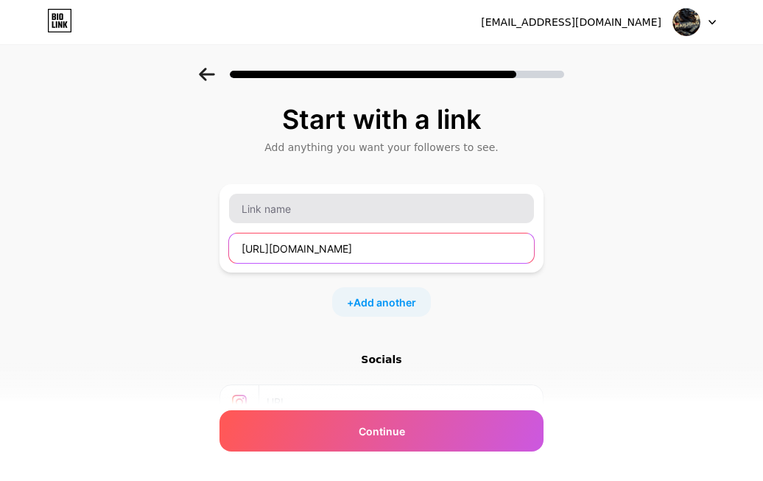
type input "[URL][DOMAIN_NAME]"
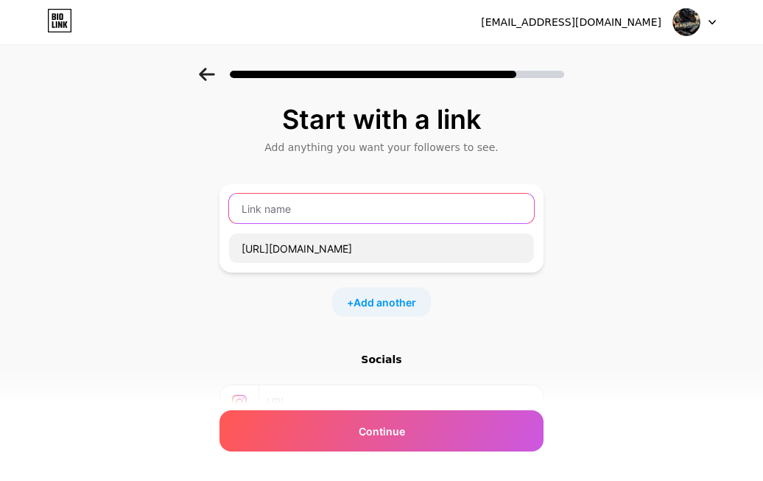
click at [279, 211] on input "text" at bounding box center [381, 208] width 305 height 29
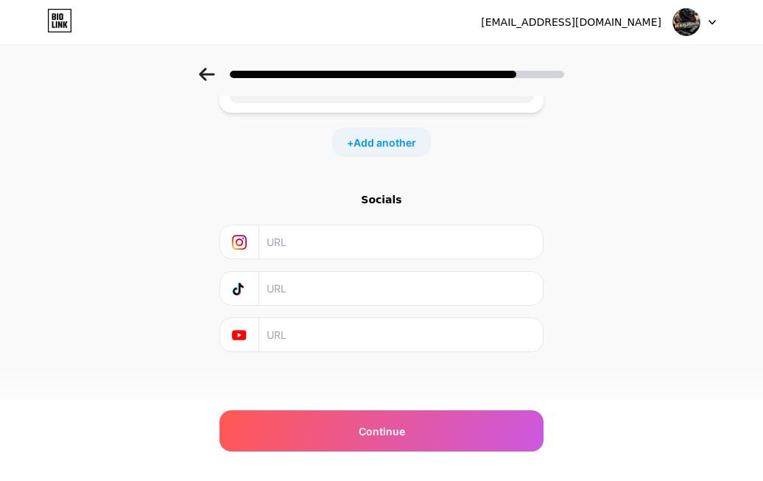
scroll to position [164, 0]
type input "rtp pelangi"
click at [385, 203] on div "Socials" at bounding box center [382, 269] width 324 height 160
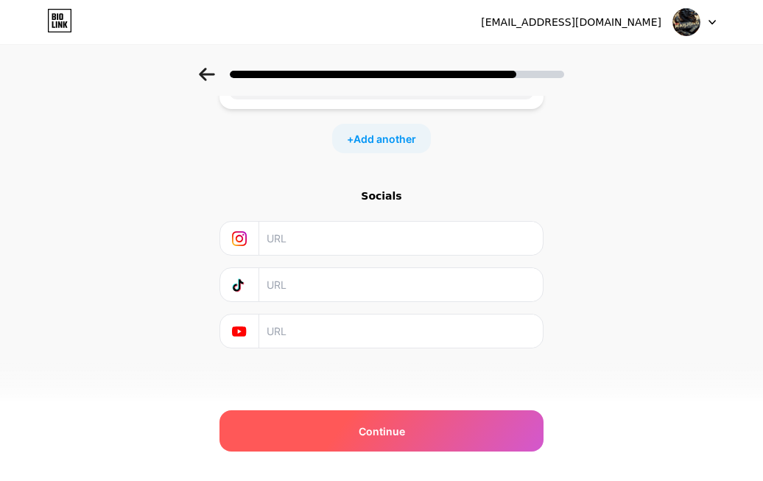
click at [395, 433] on span "Continue" at bounding box center [382, 431] width 46 height 15
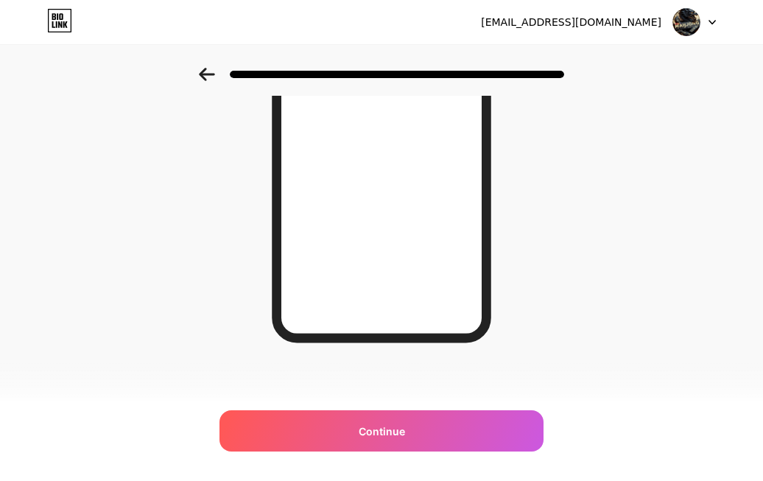
scroll to position [259, 0]
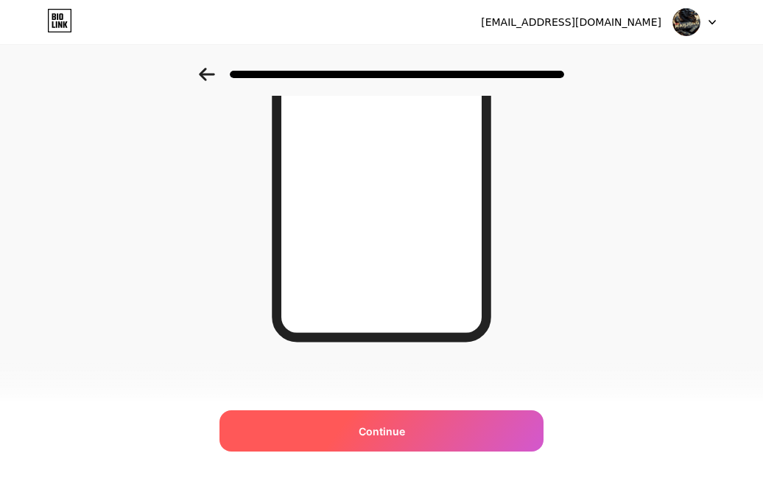
click at [377, 433] on span "Continue" at bounding box center [382, 431] width 46 height 15
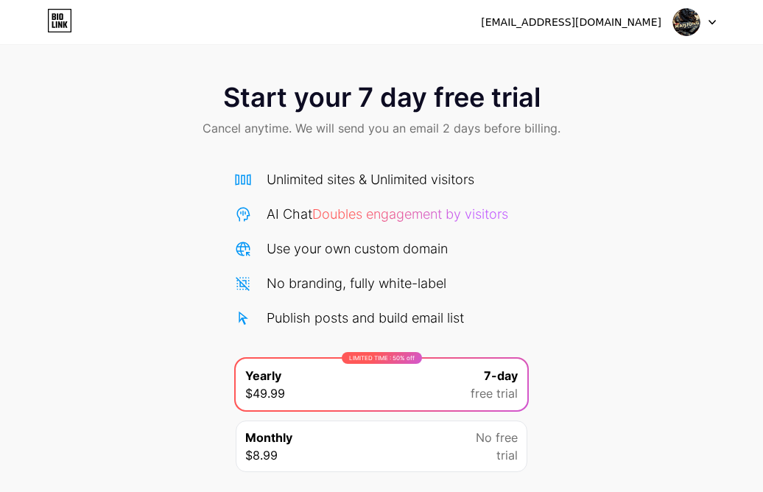
click at [315, 223] on div "AI Chat Doubles engagement by visitors" at bounding box center [388, 214] width 242 height 20
click at [314, 220] on div "AI Chat Doubles engagement by visitors" at bounding box center [388, 214] width 242 height 20
click at [321, 290] on div "No branding, fully white-label" at bounding box center [357, 283] width 180 height 20
click at [323, 229] on div "Unlimited sites & Unlimited visitors AI Chat Doubles engagement by visitors Use…" at bounding box center [381, 248] width 295 height 158
click at [323, 253] on div "Use your own custom domain" at bounding box center [357, 249] width 181 height 20
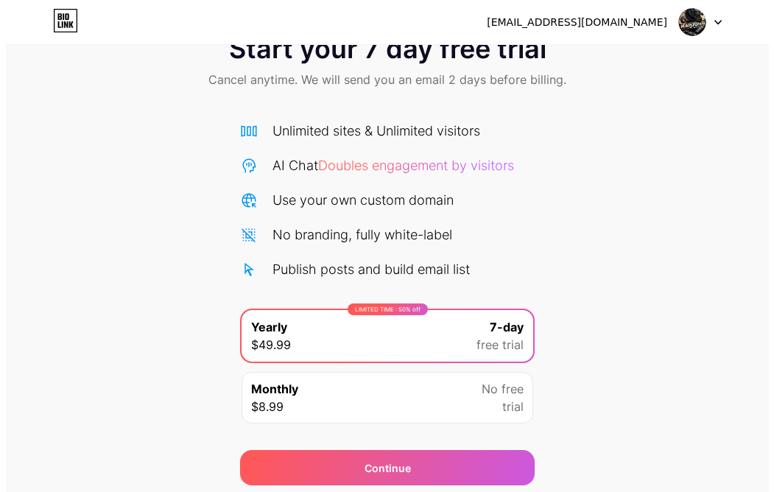
scroll to position [101, 0]
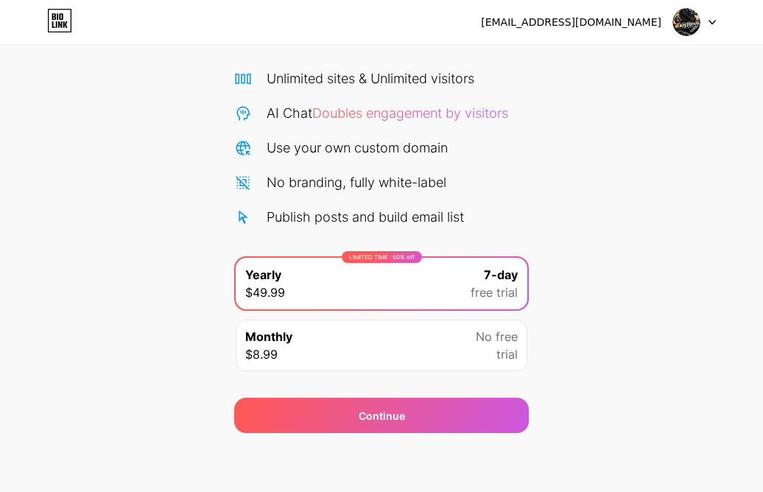
click at [356, 350] on div "Monthly $8.99 No free trial" at bounding box center [382, 346] width 292 height 52
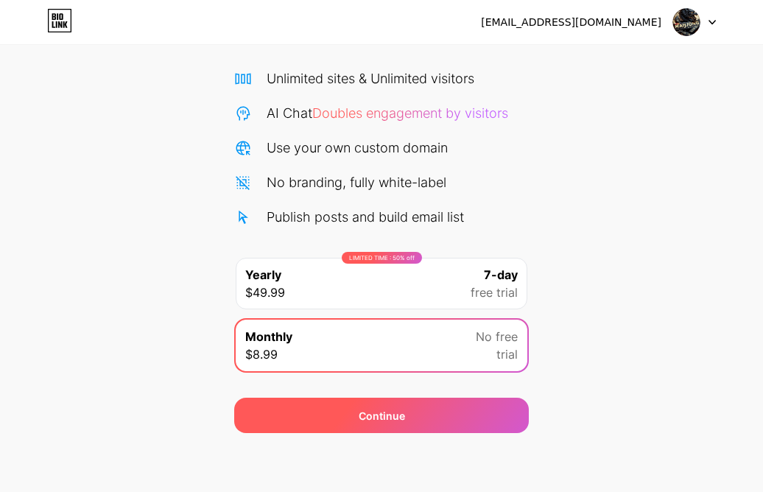
click at [385, 419] on div "Continue" at bounding box center [382, 415] width 46 height 15
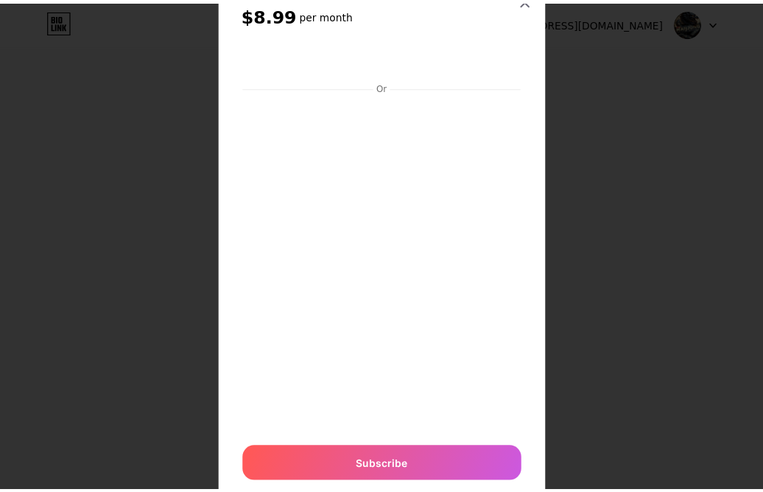
scroll to position [0, 0]
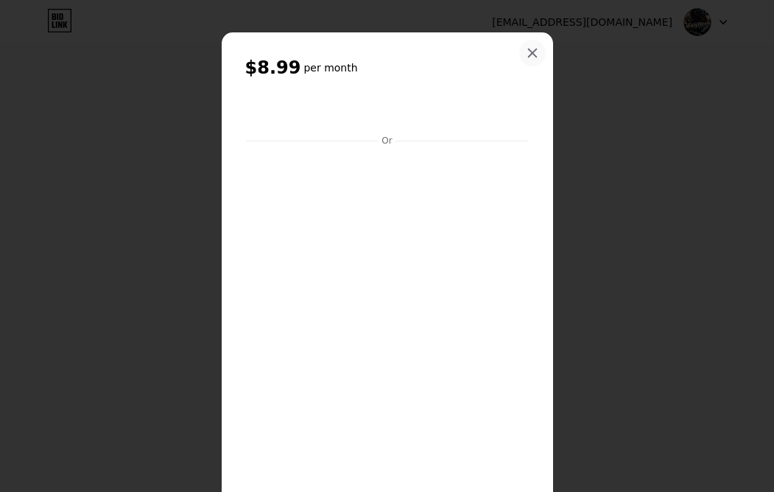
click at [528, 49] on icon at bounding box center [533, 53] width 12 height 12
